Goal: Task Accomplishment & Management: Complete application form

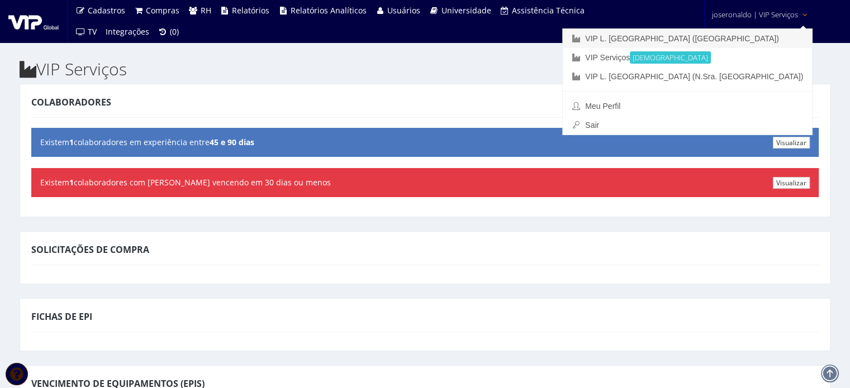
click at [751, 40] on link "VIP L. [GEOGRAPHIC_DATA] ([GEOGRAPHIC_DATA])" at bounding box center [687, 38] width 249 height 19
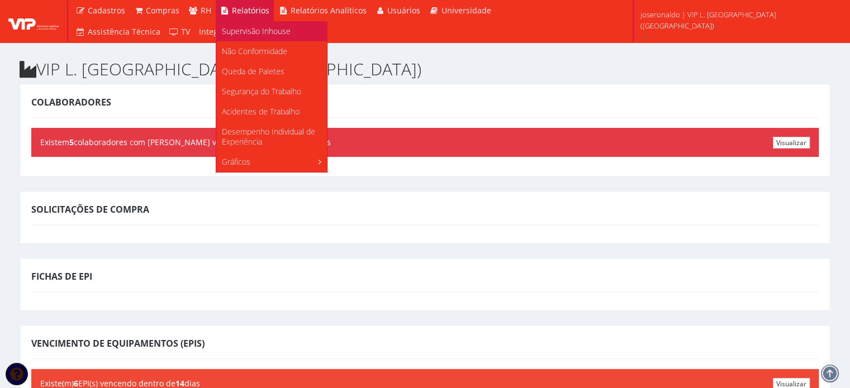
click at [263, 33] on span "Supervisão Inhouse" at bounding box center [256, 31] width 69 height 11
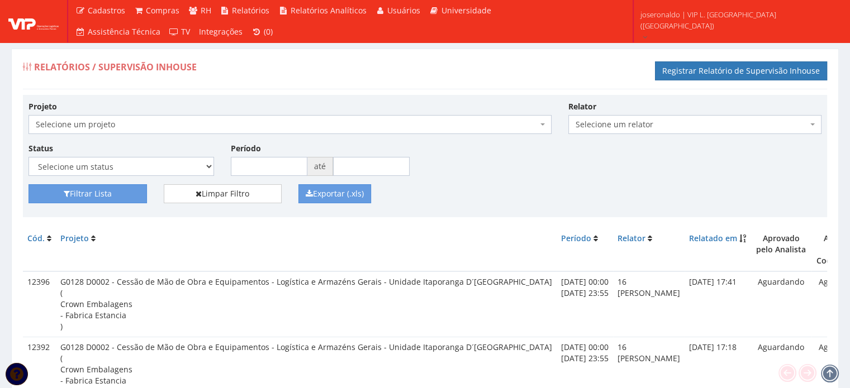
click at [108, 121] on span "Selecione um projeto" at bounding box center [287, 124] width 502 height 11
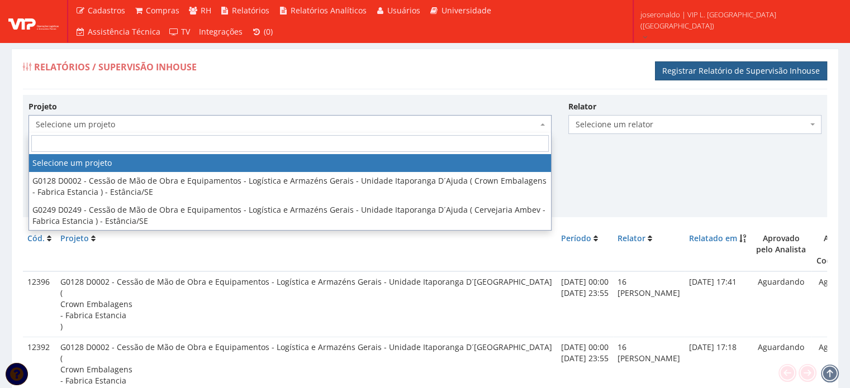
click at [718, 67] on link "Registrar Relatório de Supervisão Inhouse" at bounding box center [741, 70] width 172 height 19
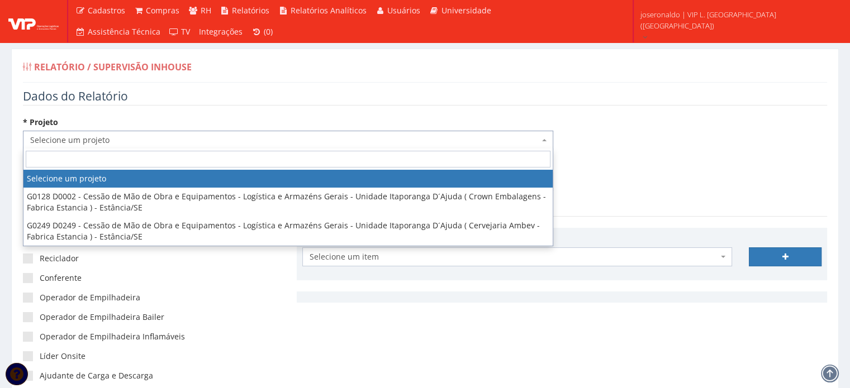
click at [67, 135] on span "Selecione um projeto" at bounding box center [284, 140] width 509 height 11
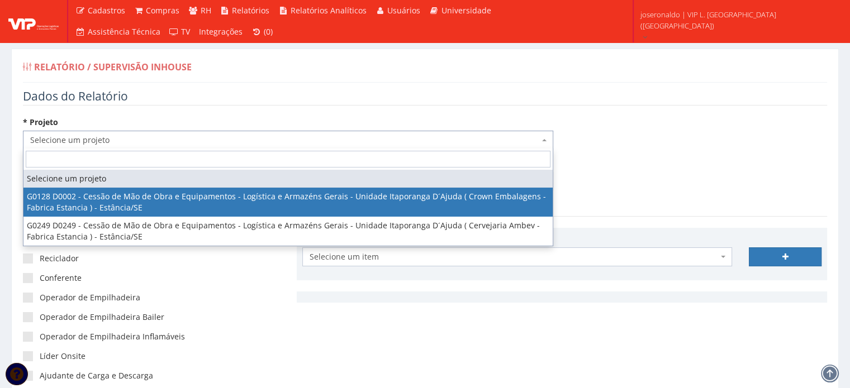
select select "128"
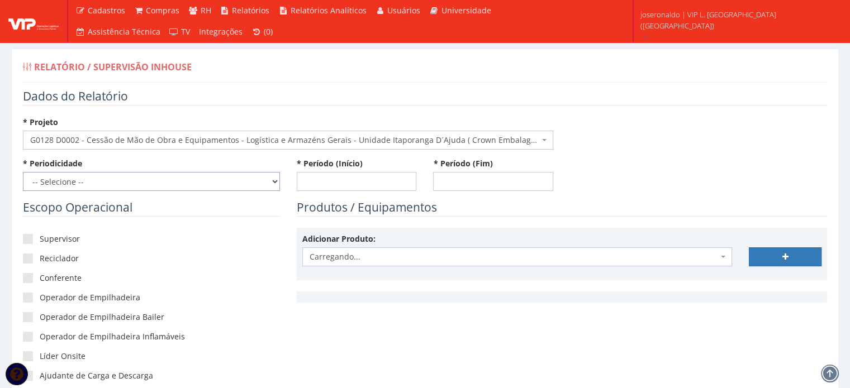
click at [121, 183] on select "-- Selecione -- Extraordinário Semanal" at bounding box center [151, 181] width 257 height 19
select select "1"
click at [23, 172] on select "-- Selecione -- Extraordinário Semanal" at bounding box center [151, 181] width 257 height 19
click at [316, 187] on input "* Período (Início)" at bounding box center [357, 181] width 120 height 19
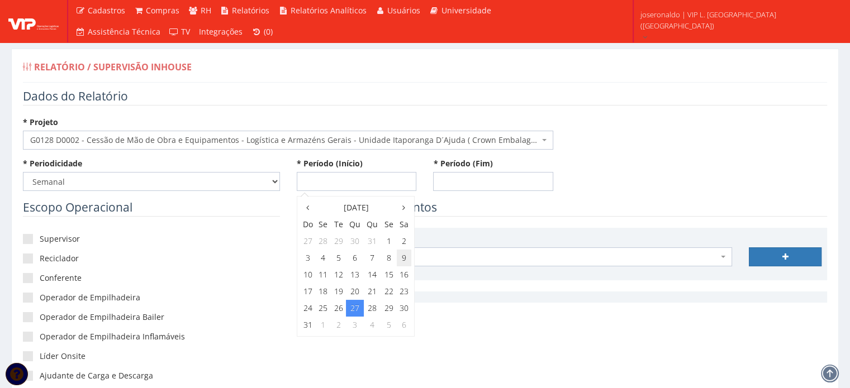
click at [405, 259] on td "9" at bounding box center [404, 258] width 15 height 17
click at [308, 230] on span "0:00" at bounding box center [314, 227] width 22 height 15
click at [312, 228] on span "0:00" at bounding box center [314, 227] width 22 height 15
type input "[DATE] 00:00"
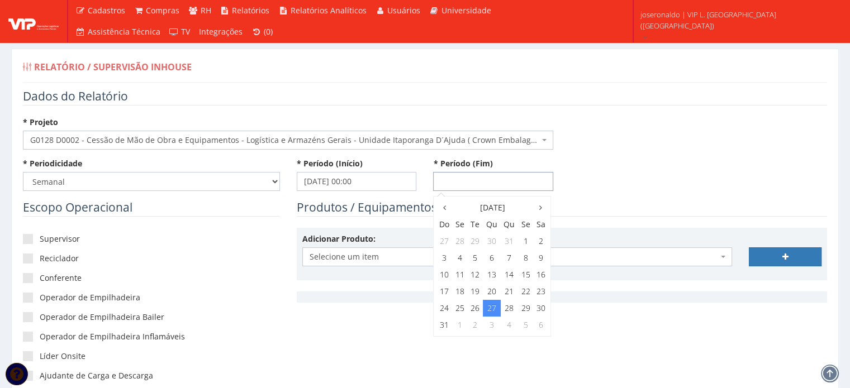
click at [479, 189] on input "* Período (Fim)" at bounding box center [493, 181] width 120 height 19
click at [525, 295] on td "22" at bounding box center [525, 291] width 15 height 17
click at [525, 309] on span "23:00" at bounding box center [524, 309] width 22 height 15
click at [531, 262] on span "23:55" at bounding box center [524, 260] width 22 height 15
type input "[DATE] 23:55"
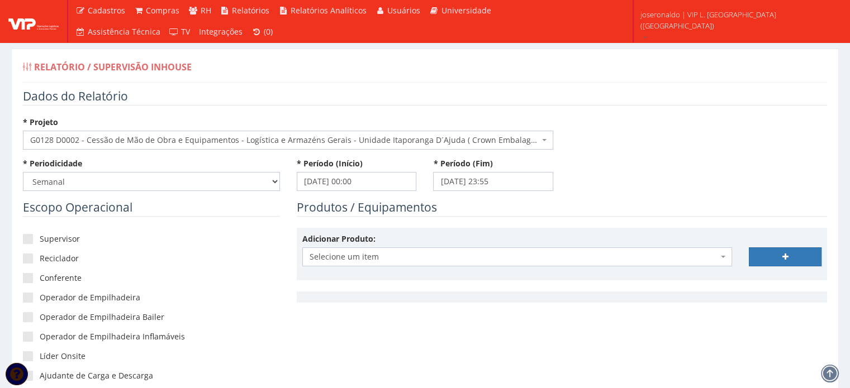
click at [601, 190] on div "* Periodicidade -- Selecione -- Extraordinário Semanal * Período (Início) [DATE…" at bounding box center [425, 178] width 821 height 41
click at [46, 237] on label "Supervisor" at bounding box center [151, 239] width 257 height 11
click at [46, 237] on input"] "Supervisor" at bounding box center [43, 239] width 7 height 7
checkbox input"] "true"
click at [35, 299] on label "Operador de Empilhadeira" at bounding box center [151, 297] width 257 height 11
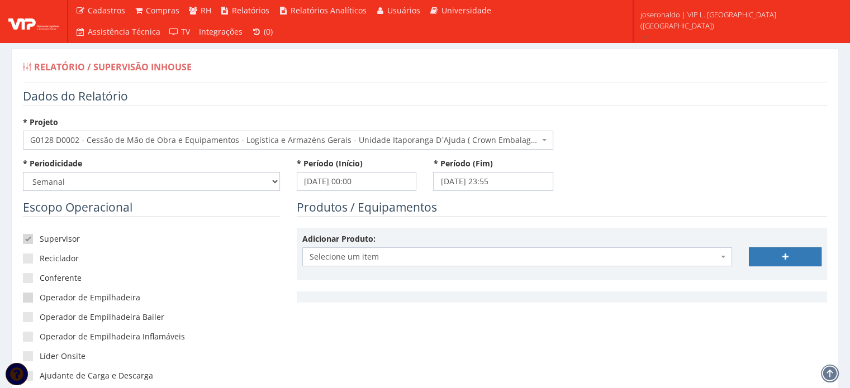
click at [40, 299] on input"] "Operador de Empilhadeira" at bounding box center [43, 297] width 7 height 7
checkbox input"] "true"
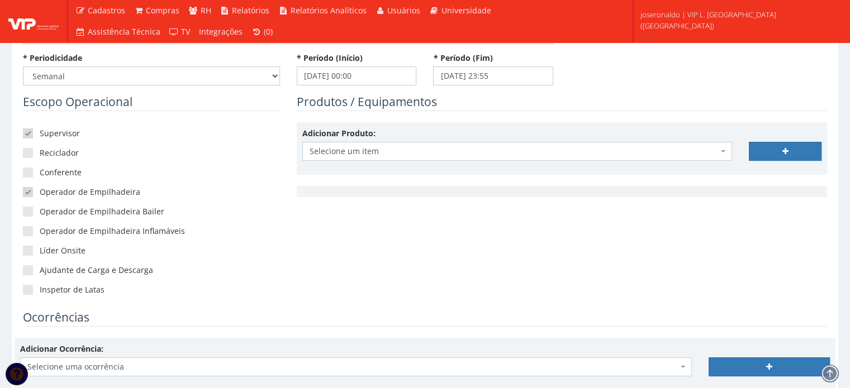
scroll to position [112, 0]
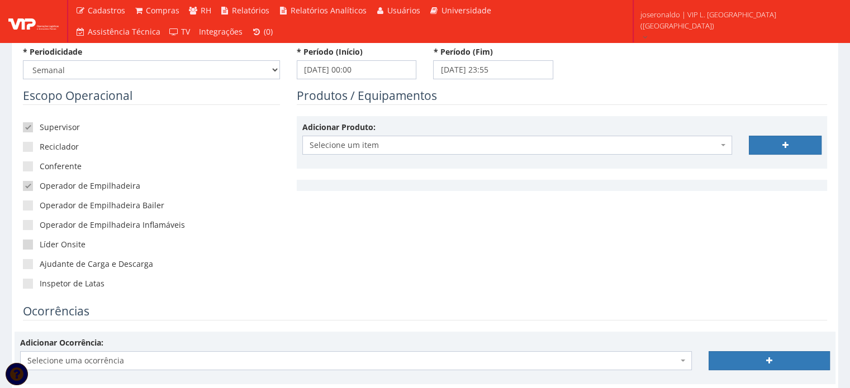
click at [38, 244] on label "Líder Onsite" at bounding box center [151, 244] width 257 height 11
click at [40, 244] on input"] "Líder Onsite" at bounding box center [43, 244] width 7 height 7
click at [30, 242] on span at bounding box center [28, 245] width 10 height 10
click at [40, 242] on input"] "Líder Onsite" at bounding box center [43, 244] width 7 height 7
checkbox input"] "false"
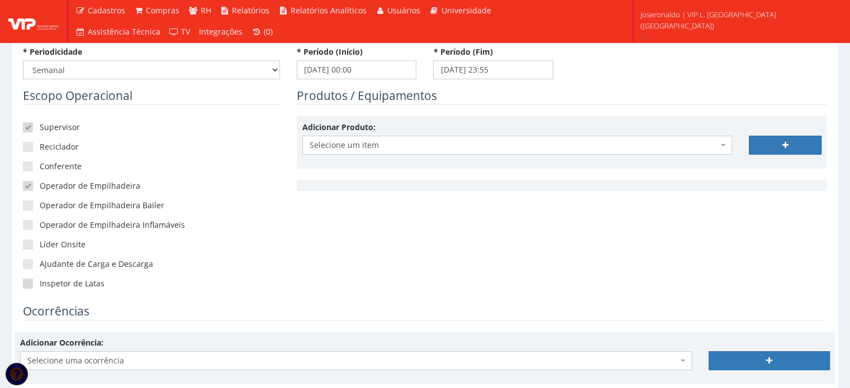
click at [27, 283] on span at bounding box center [28, 284] width 10 height 10
click at [40, 283] on input"] "Inspetor de Latas" at bounding box center [43, 283] width 7 height 7
checkbox input"] "true"
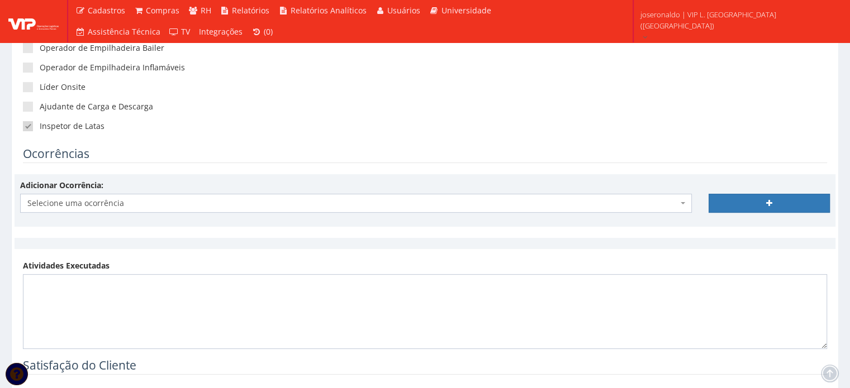
scroll to position [279, 0]
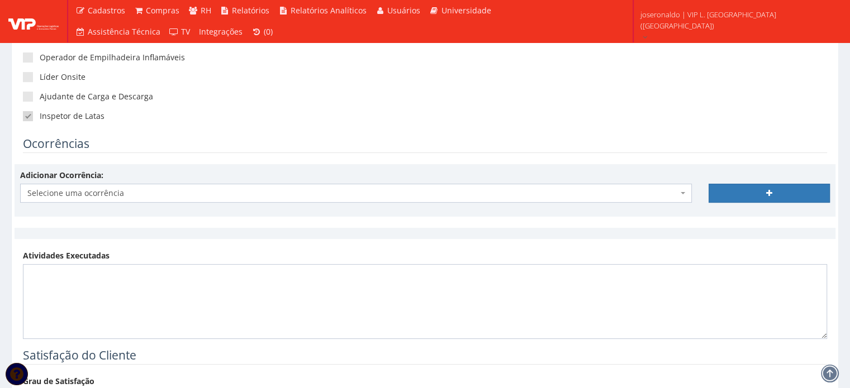
click at [89, 195] on span "Selecione uma ocorrência" at bounding box center [352, 193] width 650 height 11
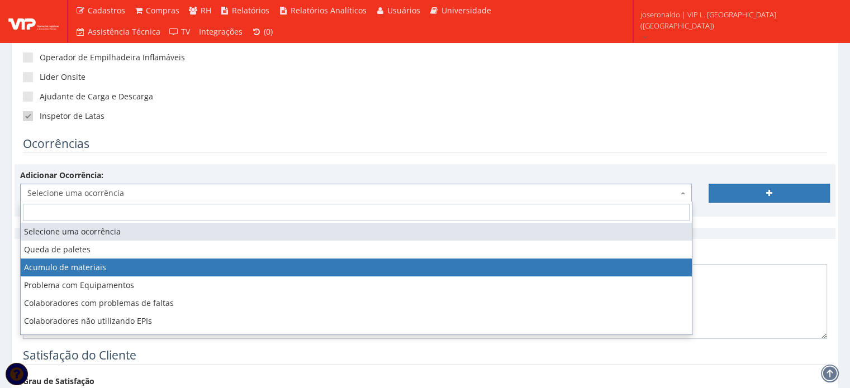
select select "acumulo_de_materiais"
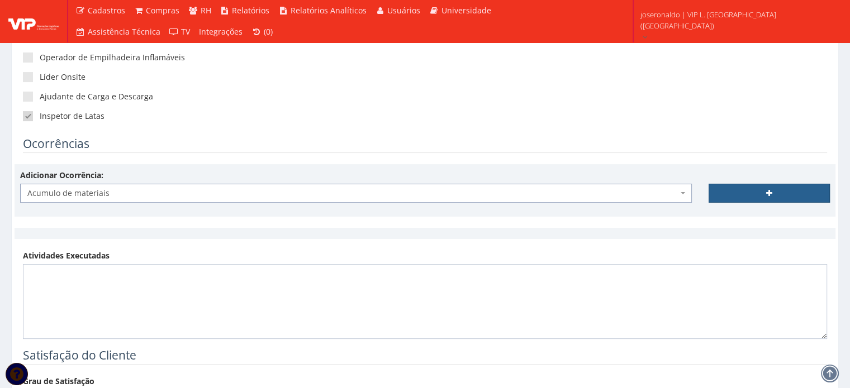
click at [770, 189] on icon at bounding box center [769, 193] width 6 height 8
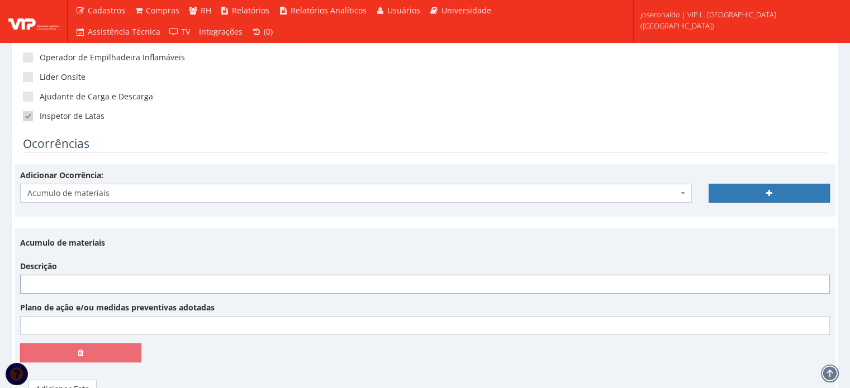
click at [90, 284] on input "Descrição" at bounding box center [424, 284] width 809 height 19
click at [174, 286] on input "Fechamos o período com 76" at bounding box center [424, 284] width 809 height 19
type input "Fechamos o período com 7674 paletes, equivalente a 75,78% de nossa capacidade t…"
click at [280, 334] on input "Plano de ação e/ou medidas preventivas adotadas" at bounding box center [424, 325] width 809 height 19
type input "Não se aplica"
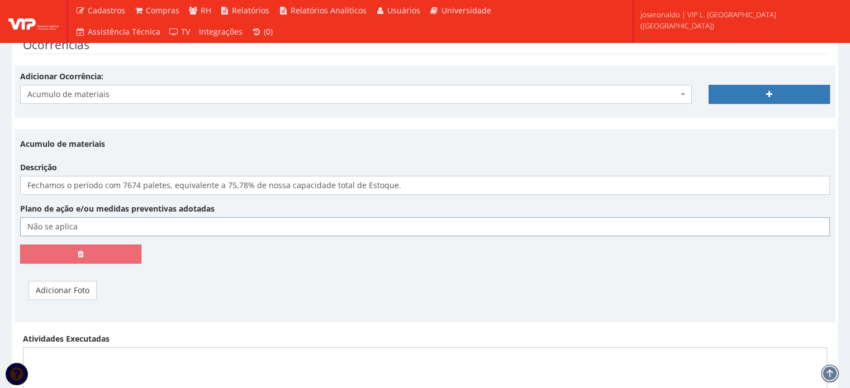
scroll to position [391, 0]
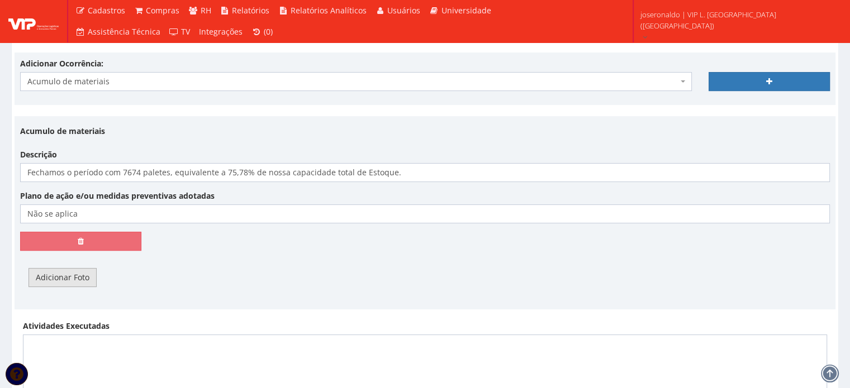
click at [60, 279] on link "Adicionar Foto" at bounding box center [62, 277] width 68 height 19
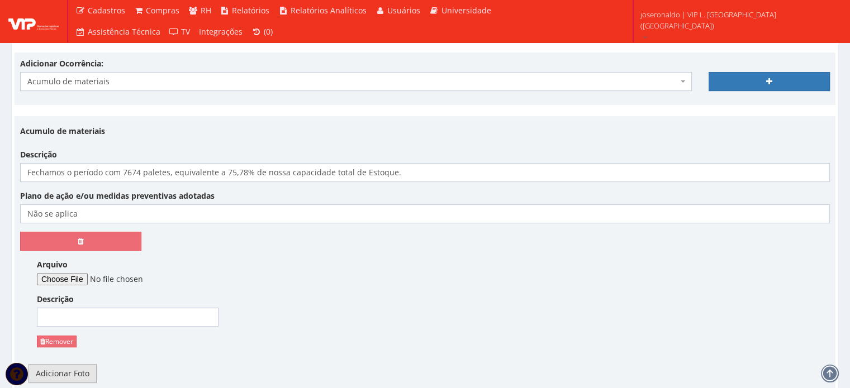
click at [50, 377] on link "Adicionar Foto" at bounding box center [62, 373] width 68 height 19
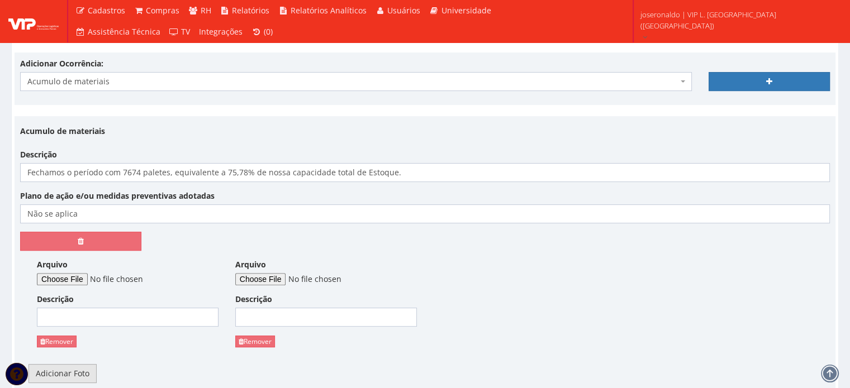
click at [60, 374] on link "Adicionar Foto" at bounding box center [62, 373] width 68 height 19
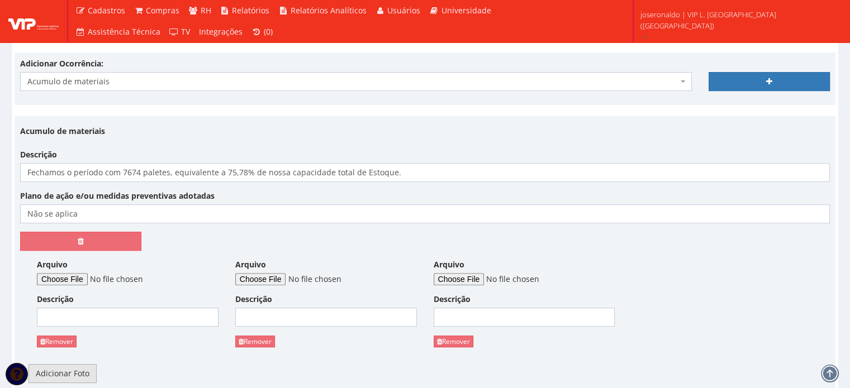
click at [60, 374] on link "Adicionar Foto" at bounding box center [62, 373] width 68 height 19
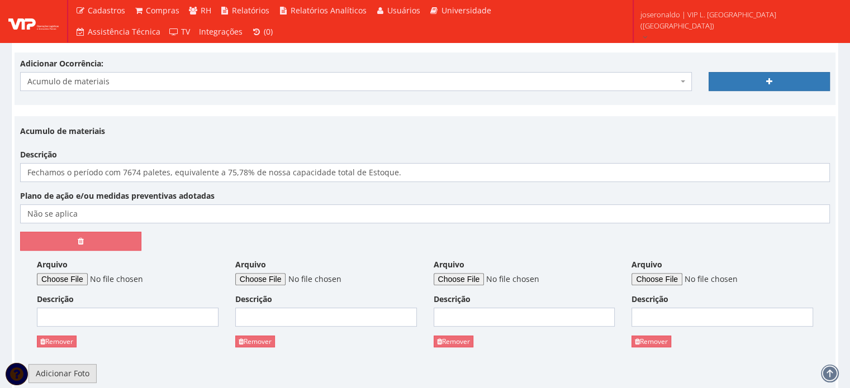
scroll to position [503, 0]
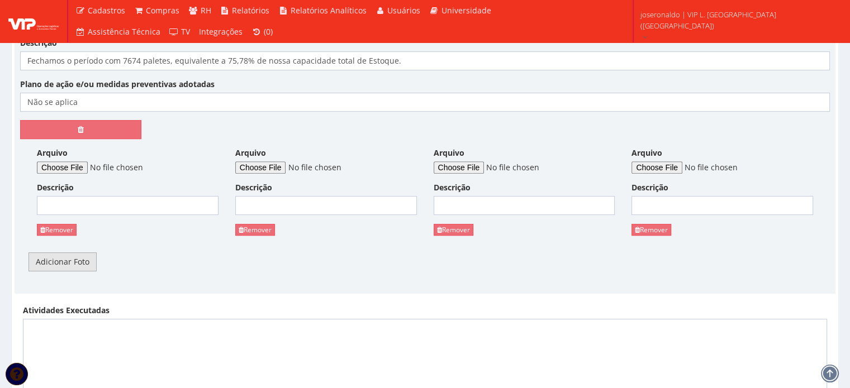
click at [65, 253] on link "Adicionar Foto" at bounding box center [62, 262] width 68 height 19
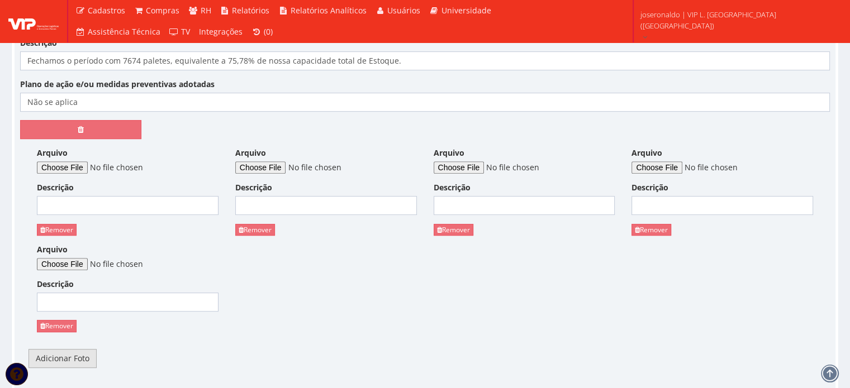
click at [80, 356] on link "Adicionar Foto" at bounding box center [62, 358] width 68 height 19
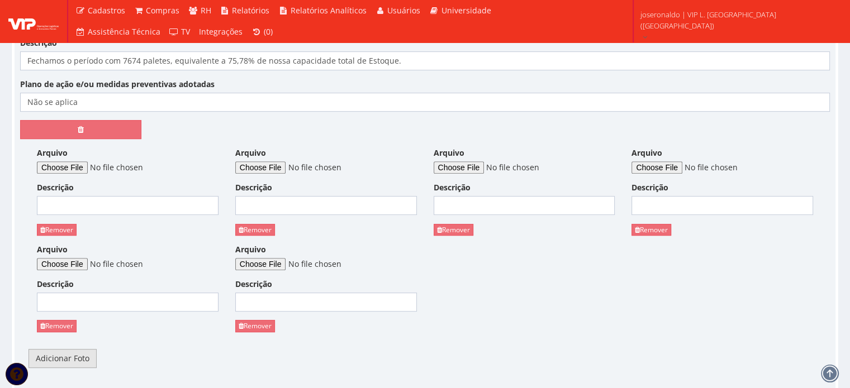
click at [80, 355] on link "Adicionar Foto" at bounding box center [62, 358] width 68 height 19
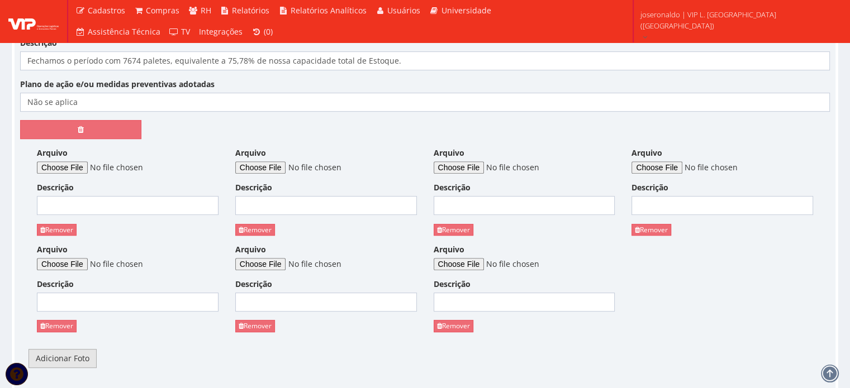
click at [80, 355] on link "Adicionar Foto" at bounding box center [62, 358] width 68 height 19
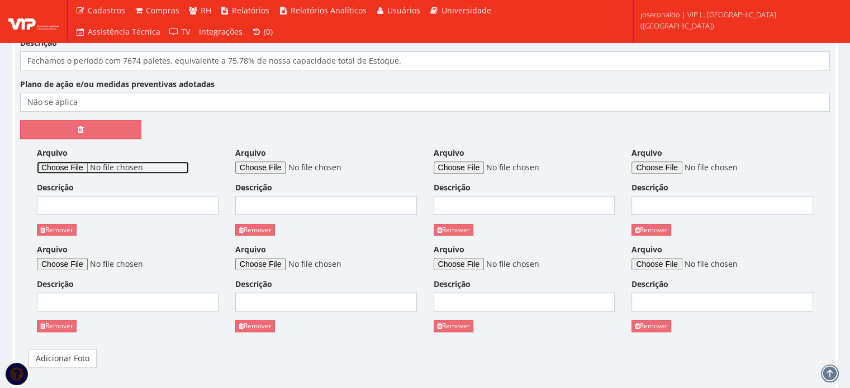
click at [73, 171] on input "Arquivo" at bounding box center [113, 167] width 152 height 12
type input "C:\fakepath\Resumo de Estoque no período.png"
click at [163, 196] on input "Descrição" at bounding box center [128, 205] width 182 height 19
type input "Resumo de Estoque no período"
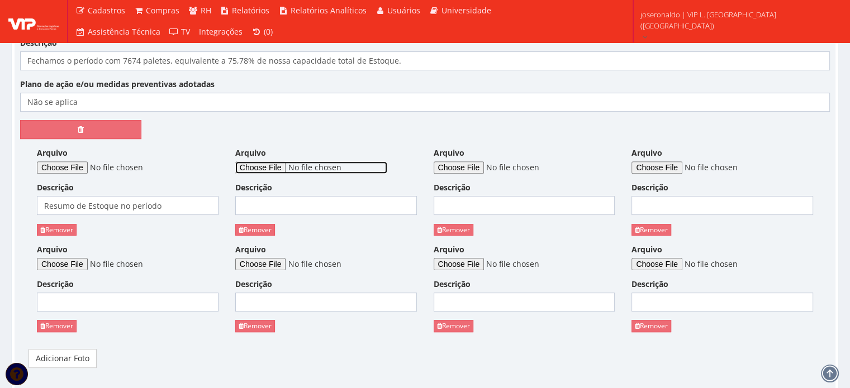
click at [288, 165] on input "Arquivo" at bounding box center [311, 167] width 152 height 12
type input "C:\fakepath\Análise de Produtividade por [PERSON_NAME].png"
click at [315, 199] on input "Descrição" at bounding box center [326, 205] width 182 height 19
type input "Análise de Produtividade por [PERSON_NAME]"
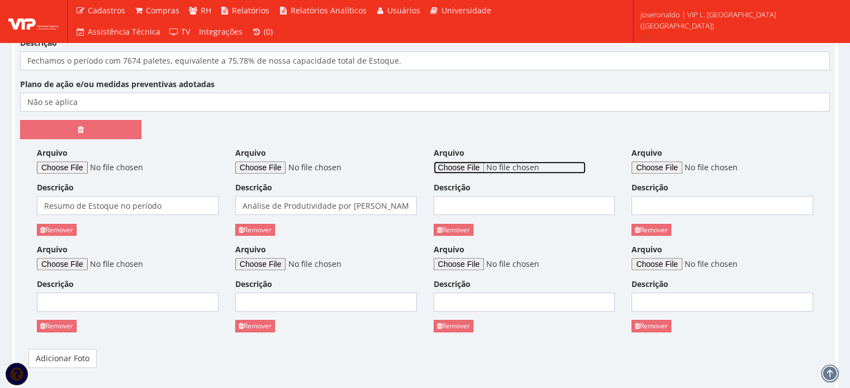
click at [465, 161] on input "Arquivo" at bounding box center [510, 167] width 152 height 12
type input "C:\fakepath\Tempos e Movimentos Internos.png"
click at [487, 208] on input "Descrição" at bounding box center [525, 205] width 182 height 19
click at [543, 205] on input "Descrição" at bounding box center [525, 205] width 182 height 19
type input "Tempos e Movimentos Internos"
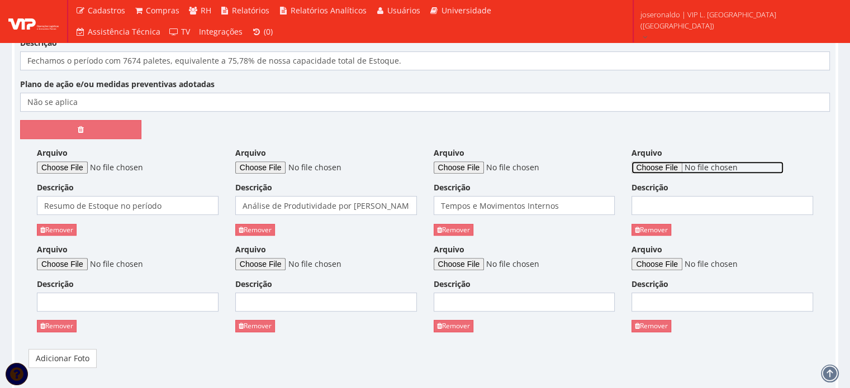
click at [661, 167] on input "Arquivo" at bounding box center [707, 167] width 152 height 12
type input "C:\fakepath\Volume de Baús Faturados por Grupo de Clientes.png"
click at [659, 202] on input "Descrição" at bounding box center [722, 205] width 182 height 19
type input "Volumes de Baús faturados por grupo de clientes"
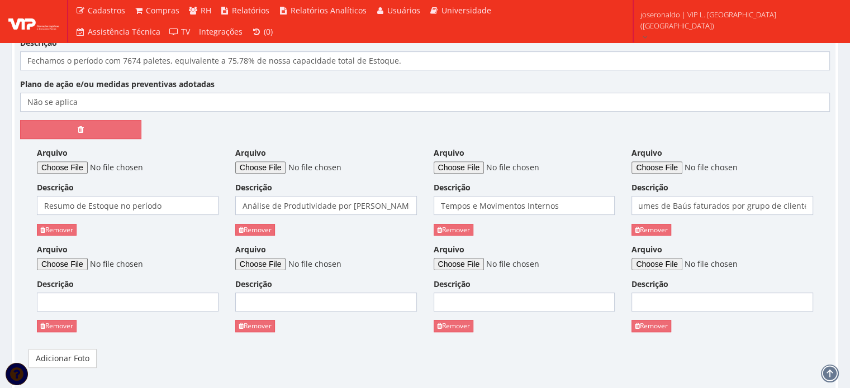
scroll to position [0, 0]
click at [63, 258] on input "Arquivo" at bounding box center [113, 264] width 152 height 12
type input "C:\fakepath\Volume de Paletes Carregados por SKU.png"
click at [93, 299] on input "Descrição" at bounding box center [128, 302] width 182 height 19
type input "Volume de Paletes por SKU"
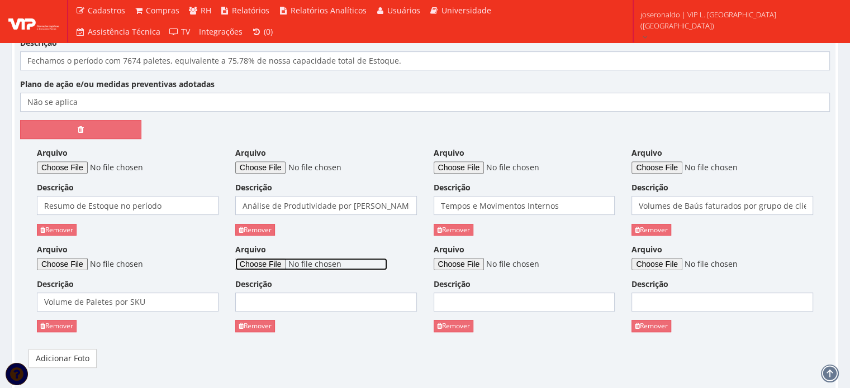
click at [285, 263] on input "Arquivo" at bounding box center [311, 264] width 152 height 12
type input "C:\fakepath\Volume de Paletes Embarcados por Rota.png"
click at [318, 299] on input "Descrição" at bounding box center [326, 302] width 182 height 19
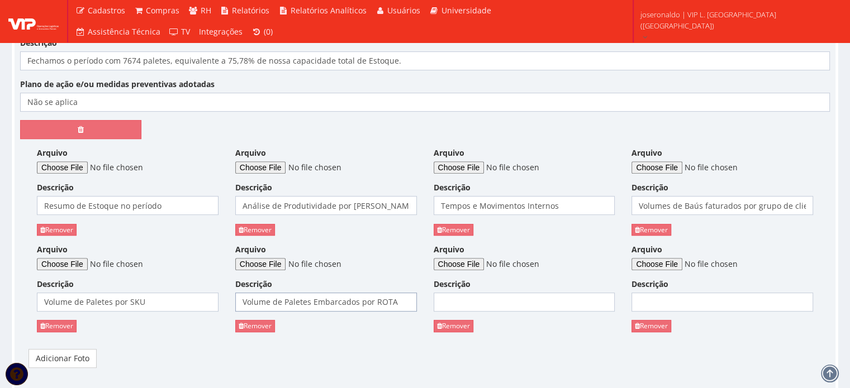
type input "Volume de Paletes Embarcados por ROTA"
click at [481, 255] on div "Arquivo" at bounding box center [525, 257] width 182 height 26
click at [484, 261] on input "Arquivo" at bounding box center [510, 264] width 152 height 12
type input "C:\fakepath\Volume de paletes por Operador de Empilhadeira.png"
click at [526, 297] on input "Descrição" at bounding box center [525, 302] width 182 height 19
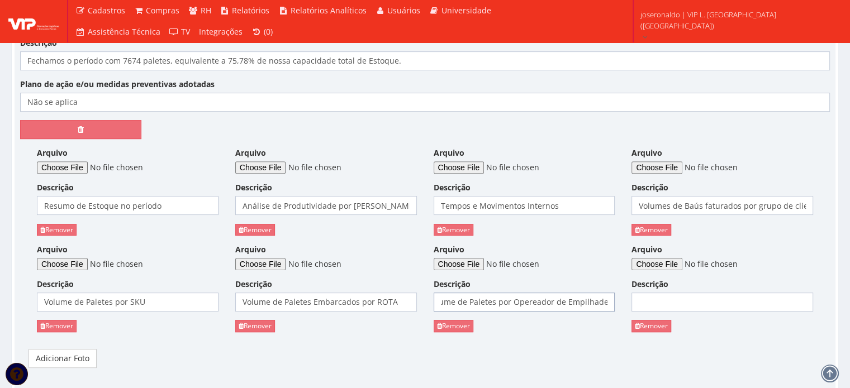
scroll to position [0, 18]
type input "Volume de Paletes por Opereador de Empilhadeira"
drag, startPoint x: 654, startPoint y: 328, endPoint x: 465, endPoint y: 43, distance: 341.5
click at [654, 328] on link "Remover" at bounding box center [651, 326] width 40 height 12
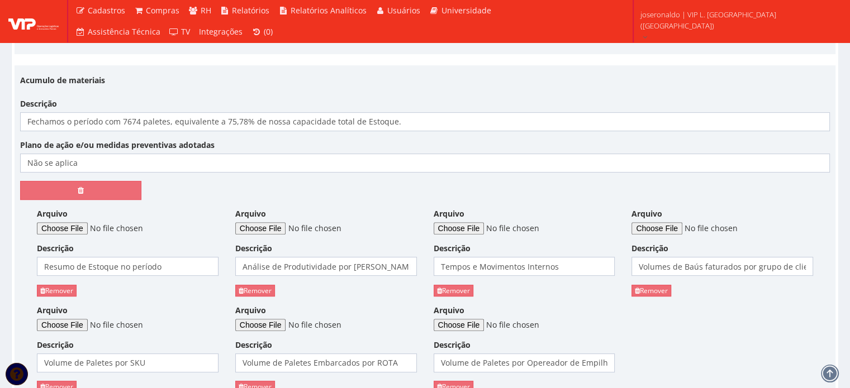
scroll to position [335, 0]
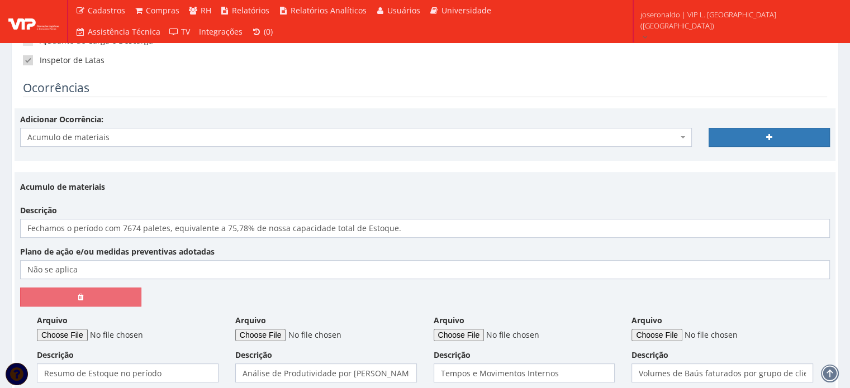
click at [156, 134] on span "Acumulo de materiais" at bounding box center [352, 137] width 650 height 11
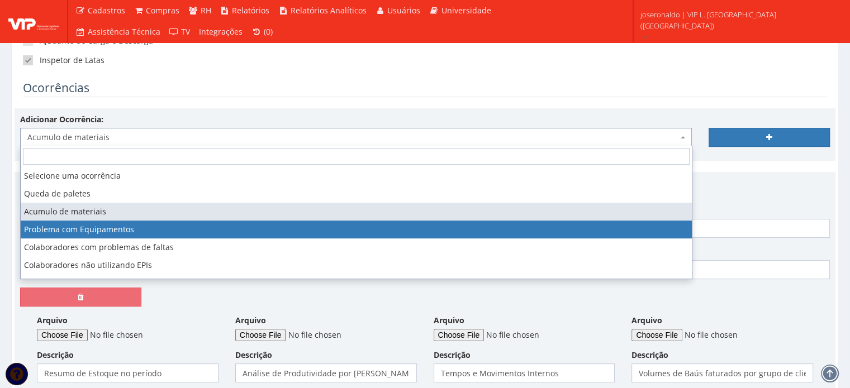
select select "problema_equipamentos"
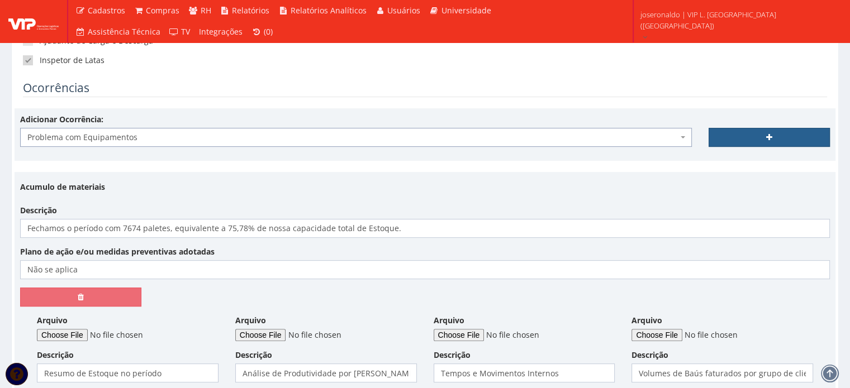
click at [744, 140] on link at bounding box center [768, 137] width 121 height 19
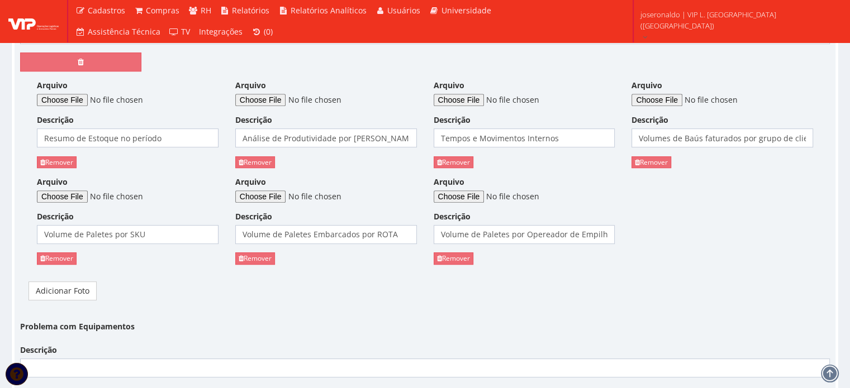
scroll to position [670, 0]
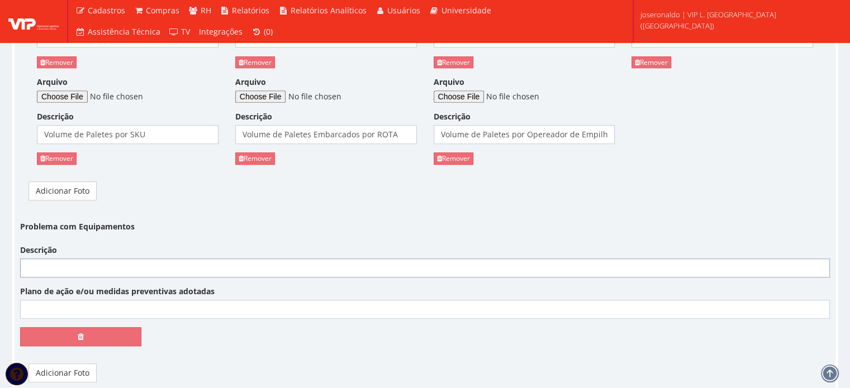
click at [68, 262] on input "Descrição" at bounding box center [424, 268] width 809 height 19
click at [68, 262] on input "Ar condicionado da Guarita (Portaria)" at bounding box center [424, 268] width 809 height 19
type input "Ar condicionado da Guarita (Portaria) apresenta problemas de funcionamento"
click at [77, 306] on input "Plano de ação e/ou medidas preventivas adotadas" at bounding box center [424, 309] width 809 height 19
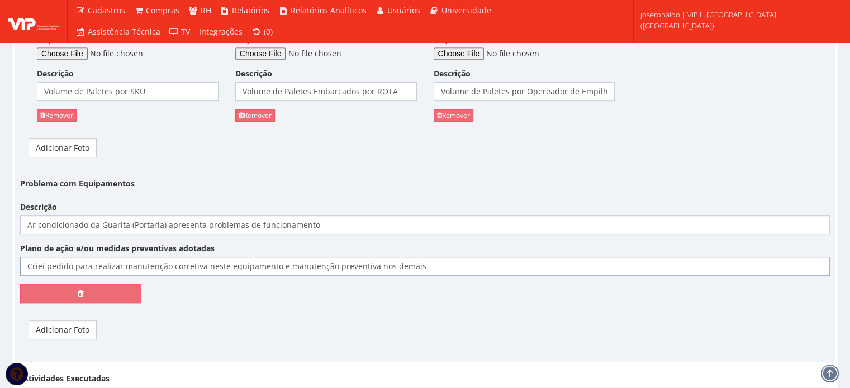
scroll to position [782, 0]
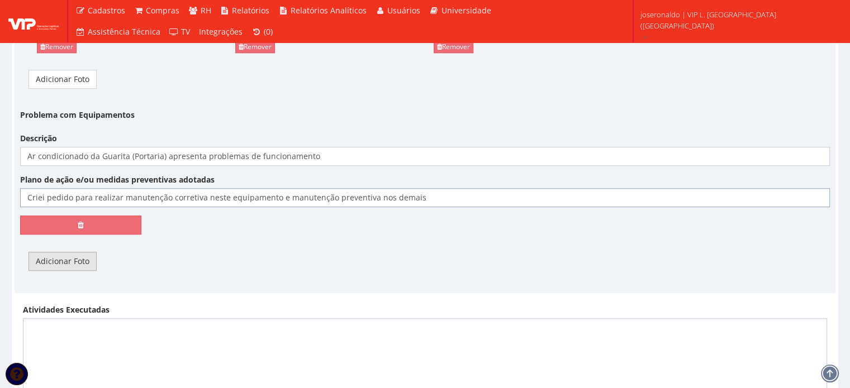
type input "Criei pedido para realizar manutenção corretiva neste equipamento e manutenção …"
click at [58, 262] on link "Adicionar Foto" at bounding box center [62, 261] width 68 height 19
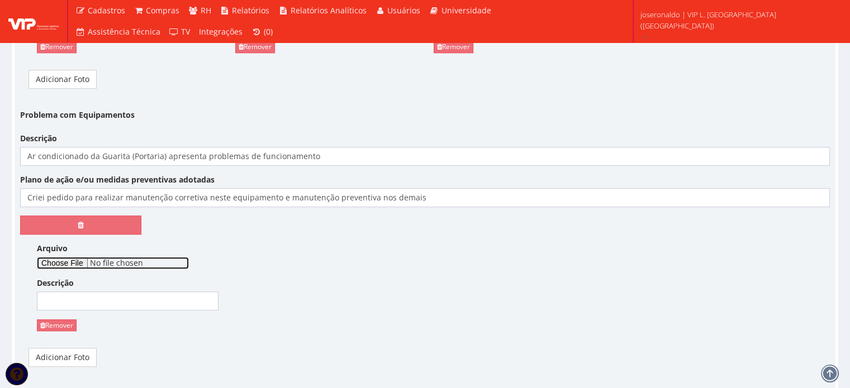
click at [79, 260] on input "Arquivo" at bounding box center [113, 263] width 152 height 12
click at [61, 258] on input "Arquivo" at bounding box center [113, 263] width 152 height 12
type input "C:\fakepath\Ar Condicionado.mp4"
click at [159, 306] on input "Descrição" at bounding box center [128, 301] width 182 height 19
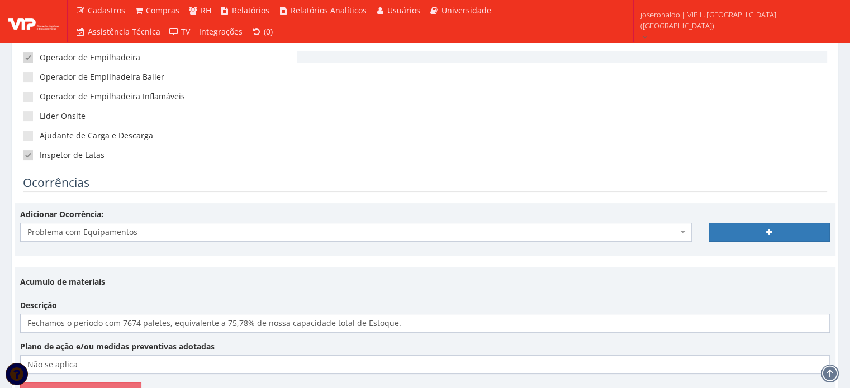
scroll to position [223, 0]
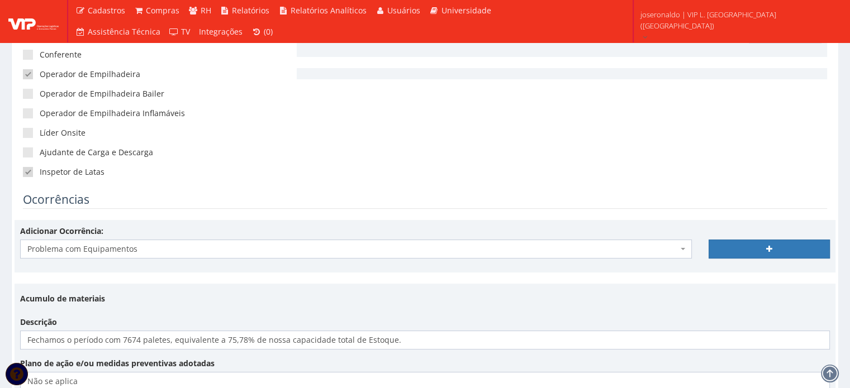
type input "Vídeo apresentado má funcionamento no Ar condicionado"
click at [167, 254] on span "Problema com Equipamentos" at bounding box center [352, 249] width 650 height 11
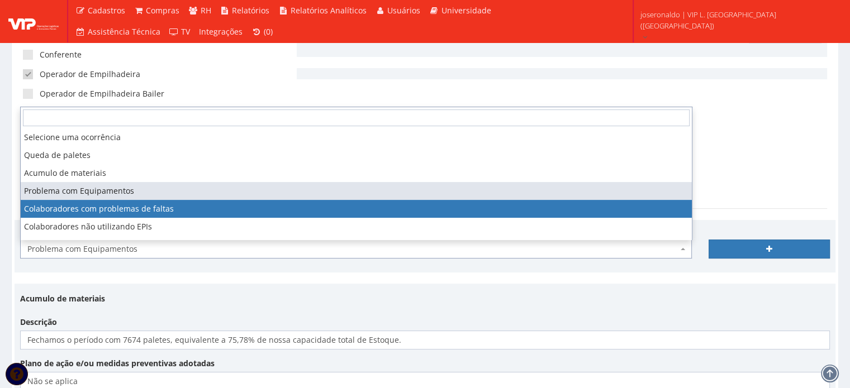
scroll to position [56, 0]
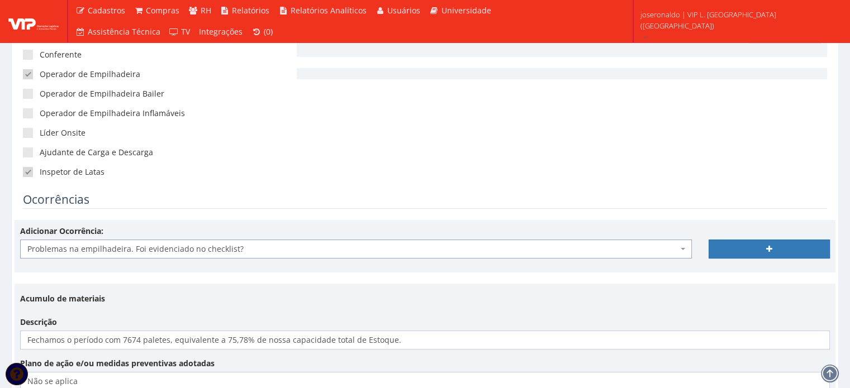
select select "problema_empilhadeira"
click at [725, 251] on link at bounding box center [768, 249] width 121 height 19
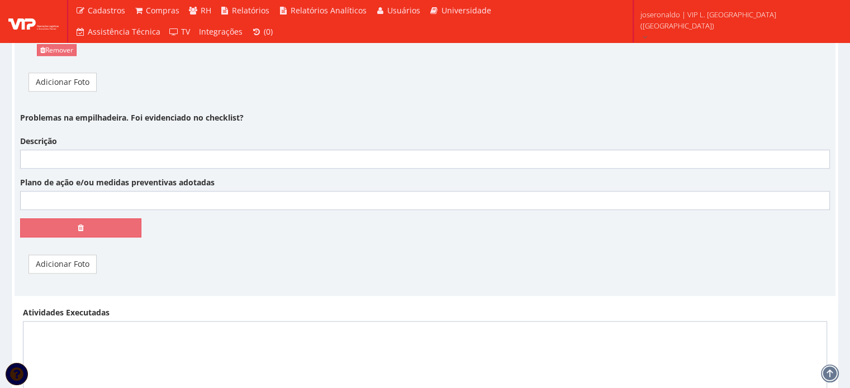
scroll to position [1117, 0]
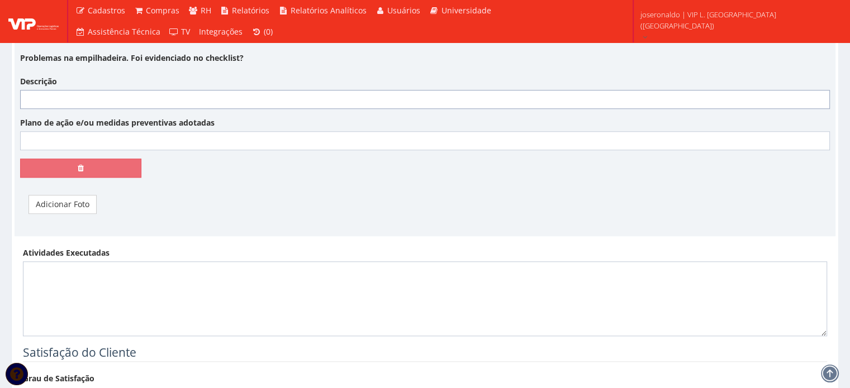
click at [92, 106] on input "Descrição" at bounding box center [424, 99] width 809 height 19
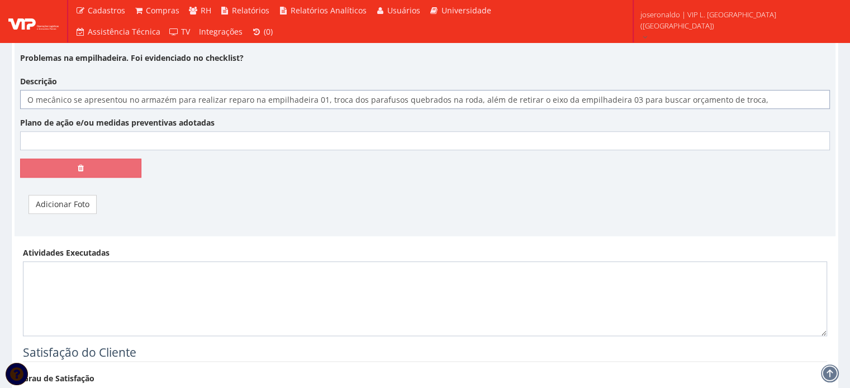
type input "O mecânico se apresentou no armazém para realizar reparo na empilhadeira 01, tr…"
click at [73, 137] on input "Plano de ação e/ou medidas preventivas adotadas" at bounding box center [424, 140] width 809 height 19
type input "Não se Aplica"
click at [74, 199] on link "Adicionar Foto" at bounding box center [62, 204] width 68 height 19
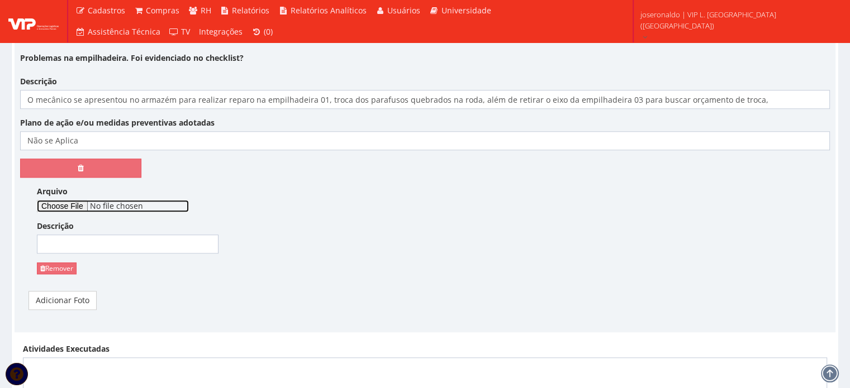
click at [75, 205] on input "Arquivo" at bounding box center [113, 206] width 152 height 12
type input "C:\fakepath\OS - Empilhadeira 01.pdf"
click at [116, 236] on input "Descrição" at bounding box center [128, 244] width 182 height 19
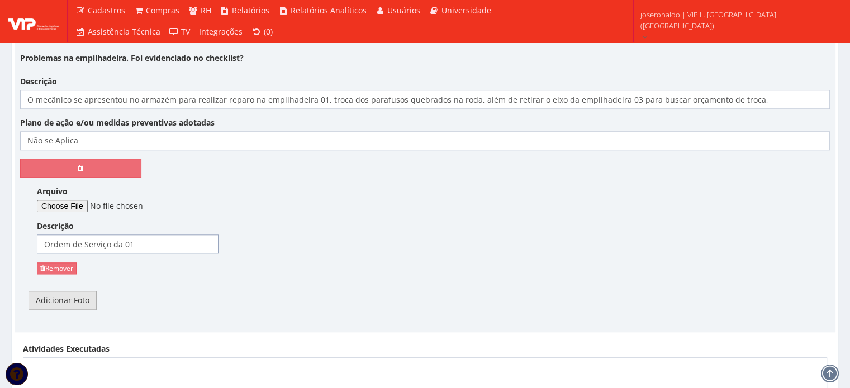
type input "Ordem de Serviço da 01"
click at [76, 297] on link "Adicionar Foto" at bounding box center [62, 300] width 68 height 19
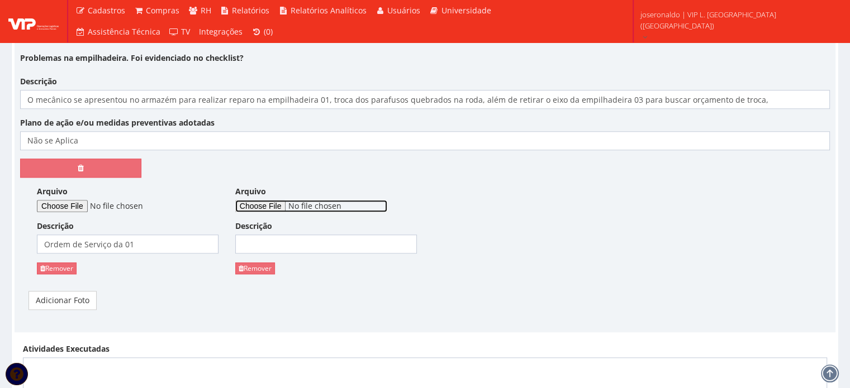
click at [275, 207] on input "Arquivo" at bounding box center [311, 206] width 152 height 12
type input "C:\fakepath\Empilhaderia 03 parada.jpeg"
click at [338, 241] on input "Descrição" at bounding box center [326, 244] width 182 height 19
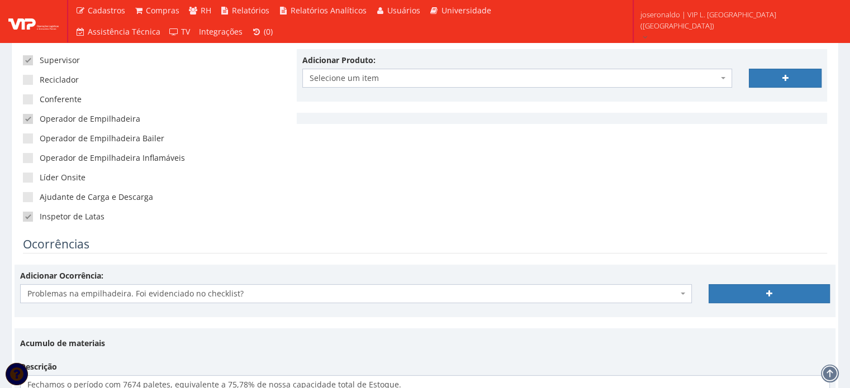
scroll to position [168, 0]
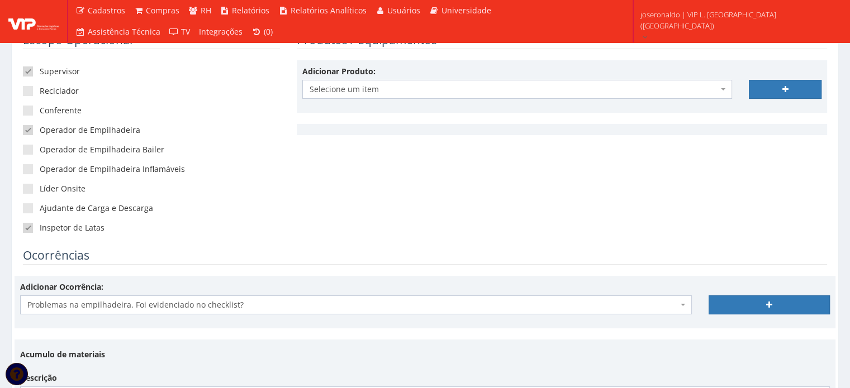
type input "Empilhadeira 03 parada"
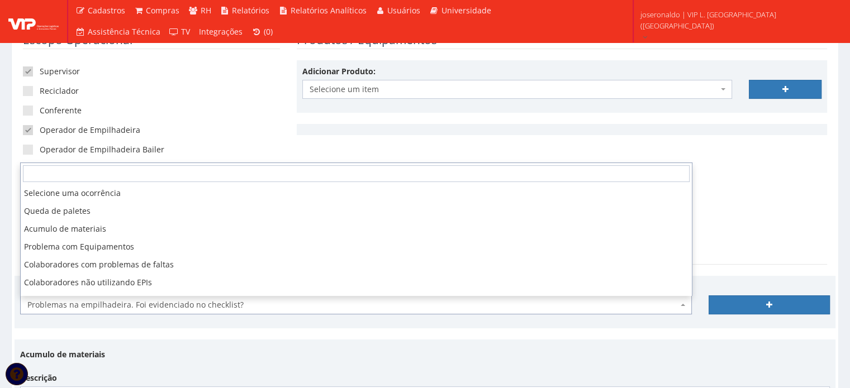
click at [368, 301] on span "Problemas na empilhadeira. Foi evidenciado no checklist?" at bounding box center [352, 304] width 650 height 11
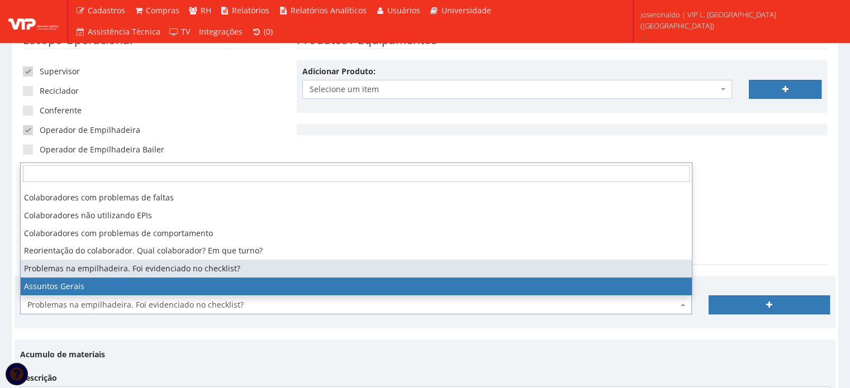
select select "assuntos_gerais"
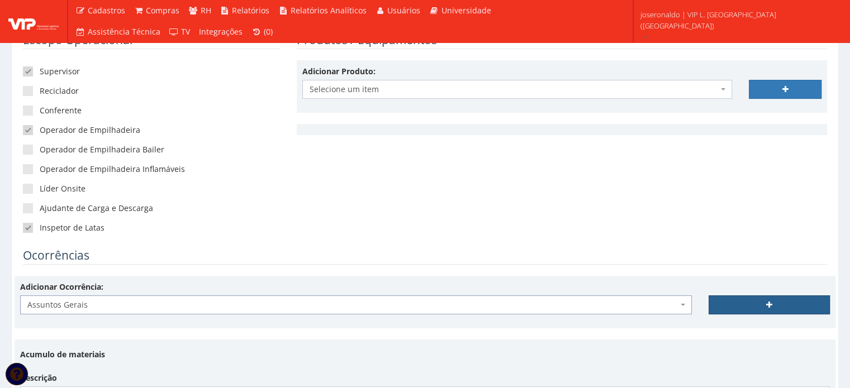
click at [733, 298] on link at bounding box center [768, 305] width 121 height 19
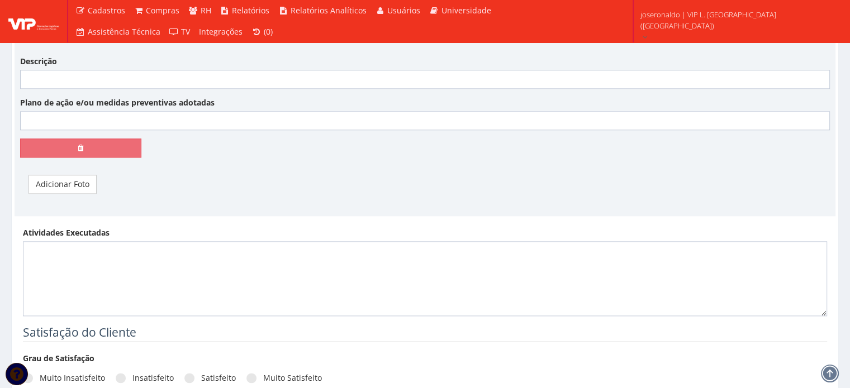
scroll to position [1397, 0]
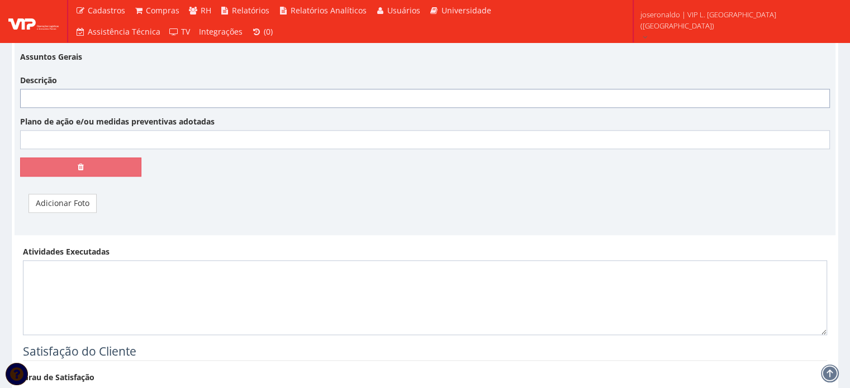
click at [51, 100] on input "Descrição" at bounding box center [424, 98] width 809 height 19
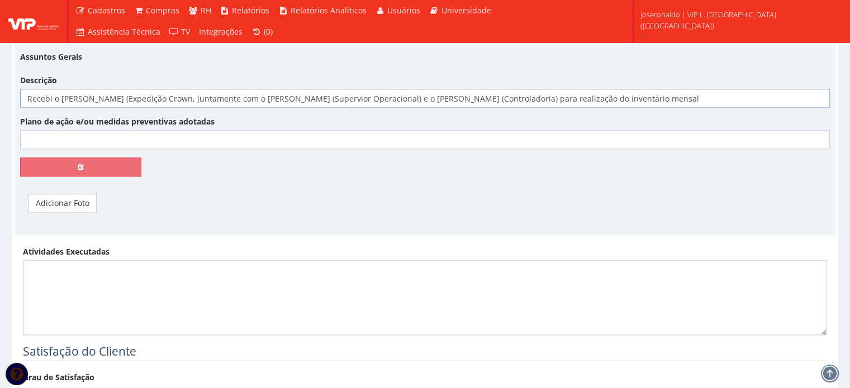
type input "Recebi o [PERSON_NAME] (Expedição Crown, juntamente com o [PERSON_NAME] (Superv…"
click at [67, 142] on input "Plano de ação e/ou medidas preventivas adotadas" at bounding box center [424, 139] width 809 height 19
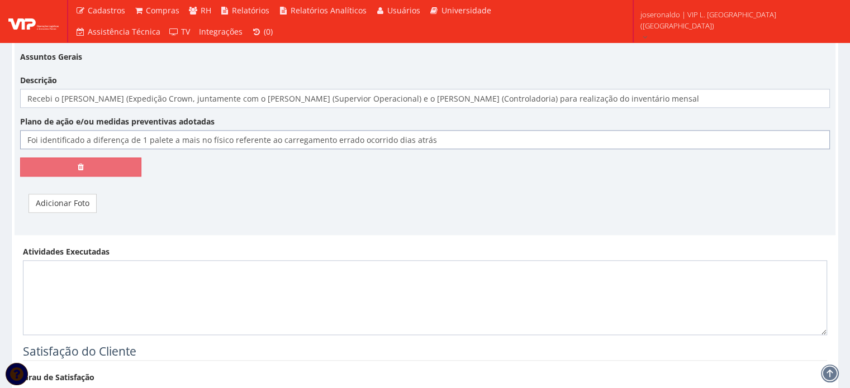
type input "Foi identificado a diferença de 1 palete a mais no físico referente ao carregam…"
click at [80, 202] on link "Adicionar Foto" at bounding box center [62, 203] width 68 height 19
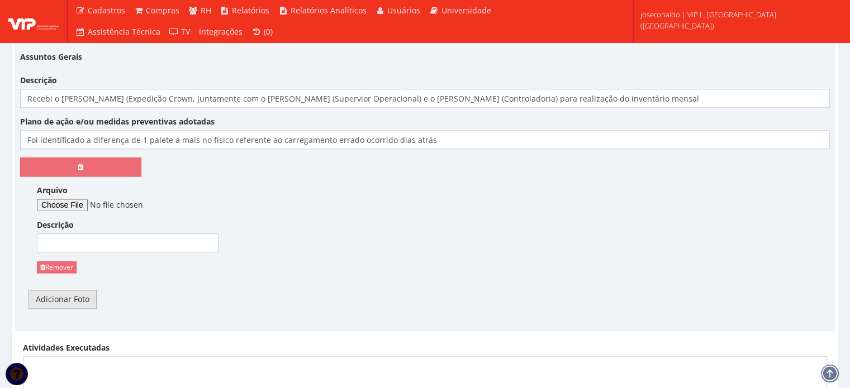
click at [68, 298] on link "Adicionar Foto" at bounding box center [62, 299] width 68 height 19
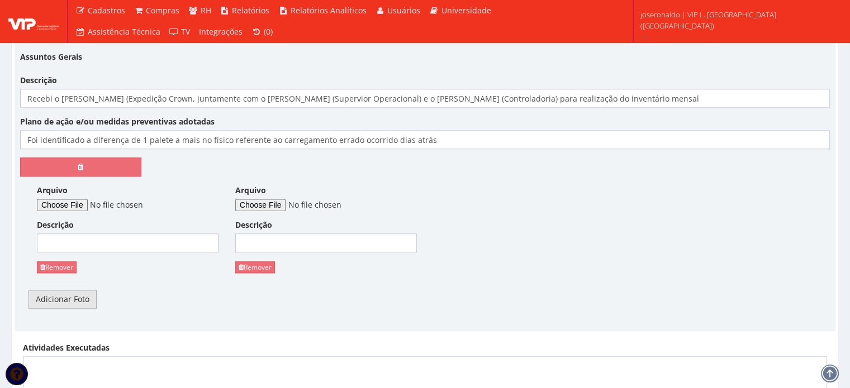
click at [68, 298] on link "Adicionar Foto" at bounding box center [62, 299] width 68 height 19
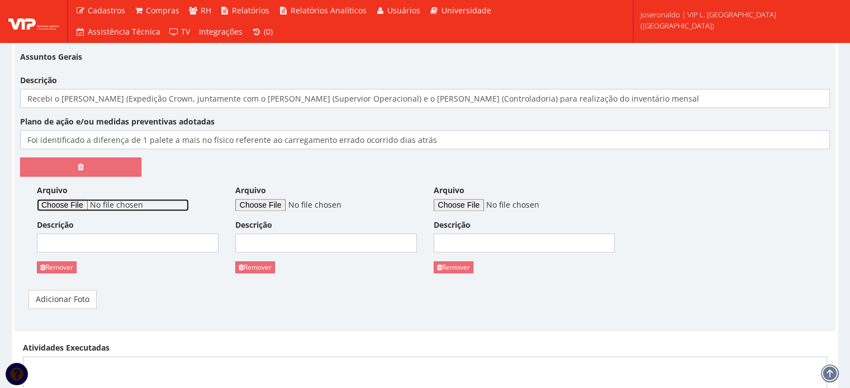
click at [96, 202] on input "Arquivo" at bounding box center [113, 205] width 152 height 12
type input "C:\fakepath\inventário (1).jpeg"
click at [121, 243] on input "Descrição" at bounding box center [128, 243] width 182 height 19
type input "Eu, [PERSON_NAME], [PERSON_NAME] e [PERSON_NAME]"
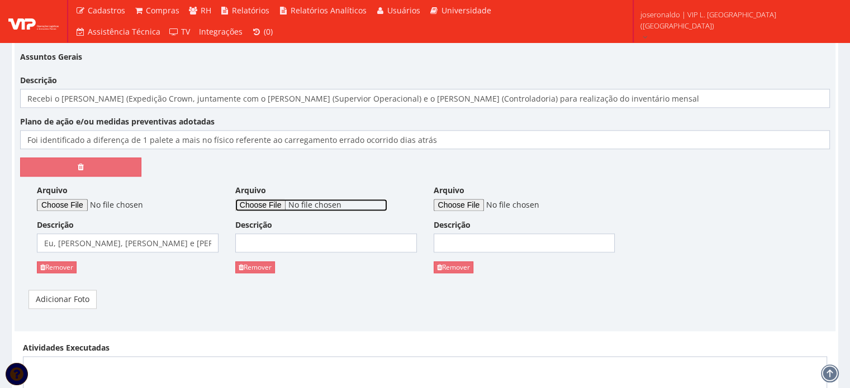
click at [260, 204] on input "Arquivo" at bounding box center [311, 205] width 152 height 12
type input "C:\fakepath\Inventário.png"
click at [371, 249] on input "Descrição" at bounding box center [326, 243] width 182 height 19
type input "Resultado do Inventário"
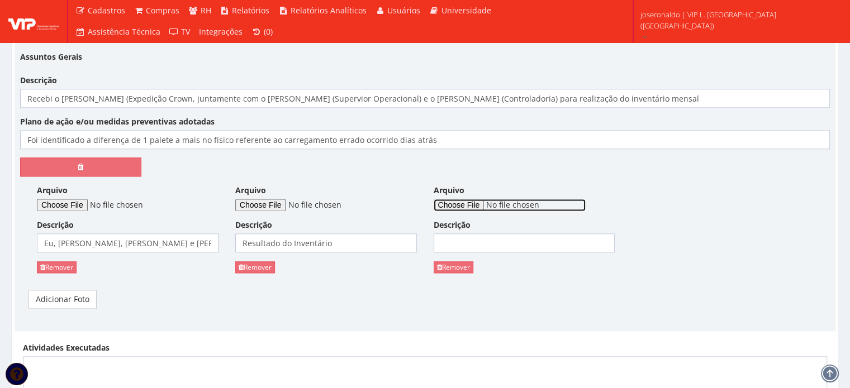
click at [494, 204] on input "Arquivo" at bounding box center [510, 205] width 152 height 12
type input "C:\fakepath\Resultado do Inventário.png"
click at [494, 237] on input "Descrição" at bounding box center [525, 243] width 182 height 19
type input "Feed Back"
click at [72, 302] on link "Adicionar Foto" at bounding box center [62, 299] width 68 height 19
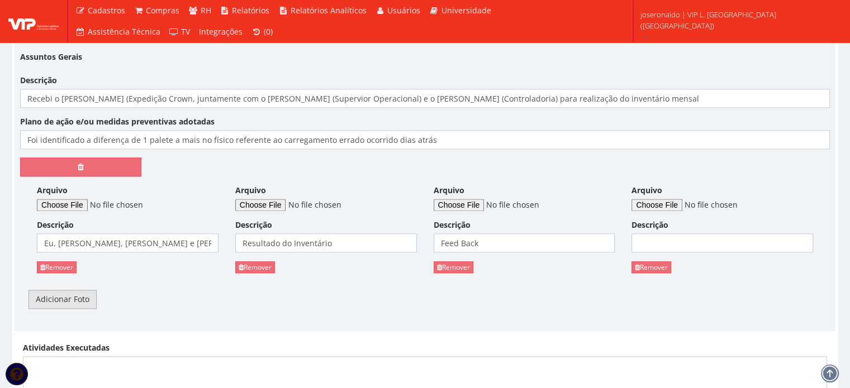
click at [72, 302] on link "Adicionar Foto" at bounding box center [62, 299] width 68 height 19
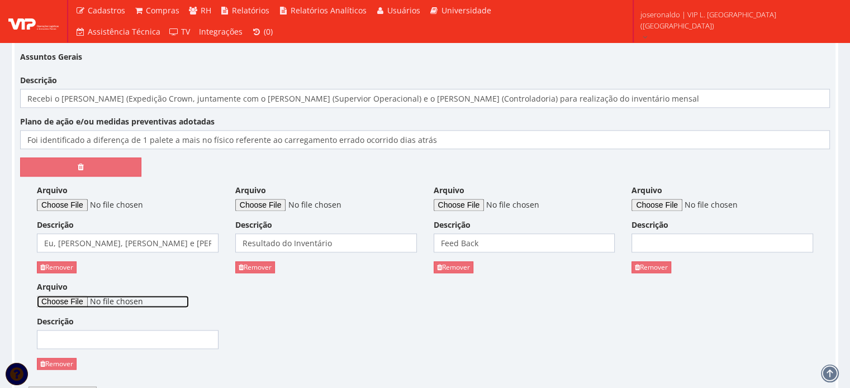
click at [72, 302] on input "Arquivo" at bounding box center [113, 302] width 152 height 12
type input "C:\fakepath\inventário (2).jpeg"
click at [159, 337] on input "Descrição" at bounding box center [128, 339] width 182 height 19
type input "Estoque"
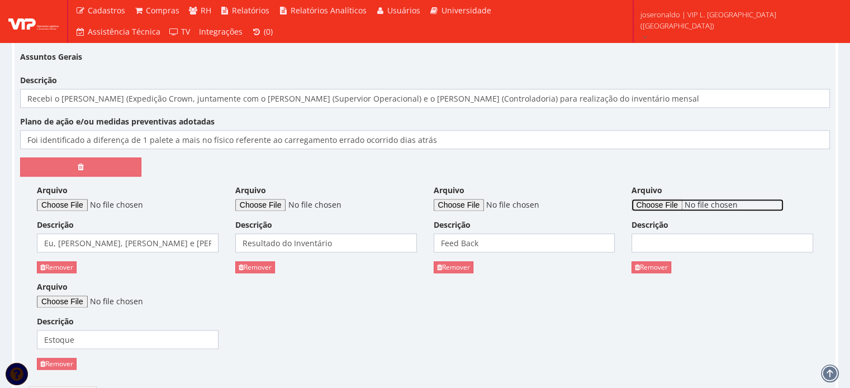
click at [654, 206] on input "Arquivo" at bounding box center [707, 205] width 152 height 12
type input "C:\fakepath\inventário (3).jpeg"
click at [679, 237] on input "Descrição" at bounding box center [722, 243] width 182 height 19
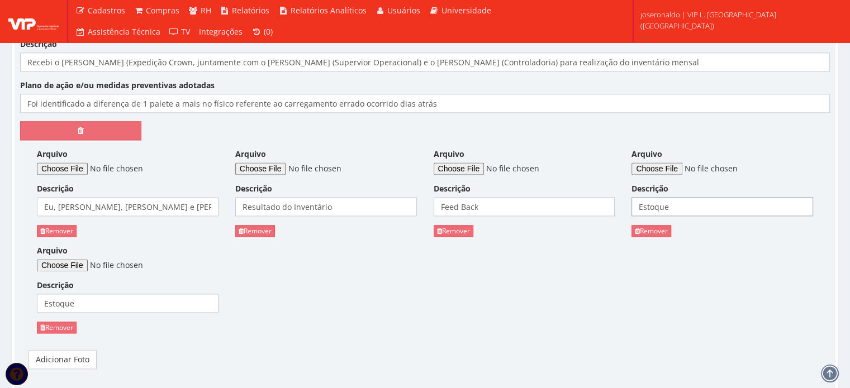
scroll to position [1452, 0]
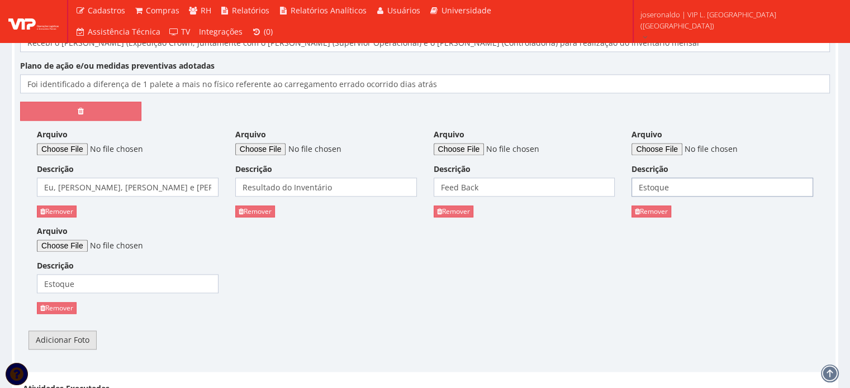
type input "Estoque"
click at [63, 335] on link "Adicionar Foto" at bounding box center [62, 340] width 68 height 19
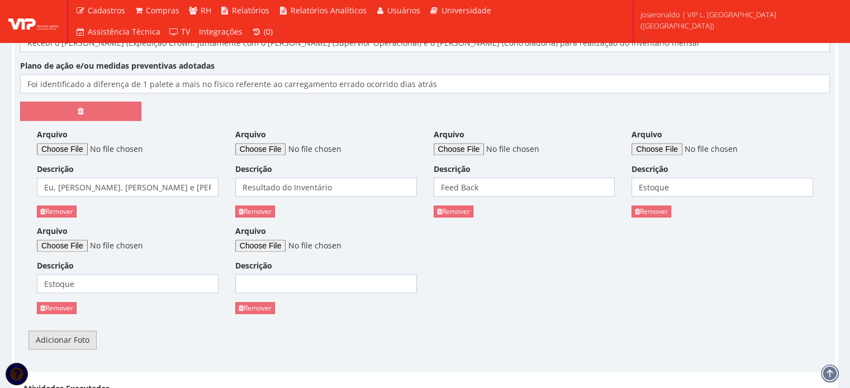
drag, startPoint x: 64, startPoint y: 339, endPoint x: 70, endPoint y: 339, distance: 6.1
click at [64, 339] on link "Adicionar Foto" at bounding box center [62, 340] width 68 height 19
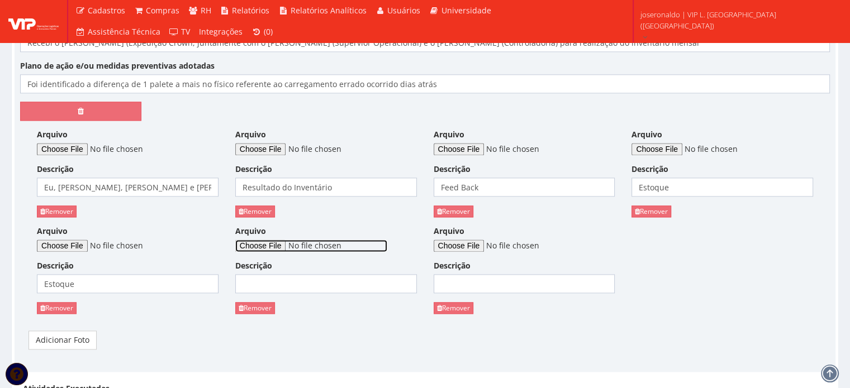
click at [256, 244] on input "Arquivo" at bounding box center [311, 246] width 152 height 12
type input "C:\fakepath\inventário (4).jpeg"
click at [277, 283] on input "Descrição" at bounding box center [326, 283] width 182 height 19
type input "Estoque"
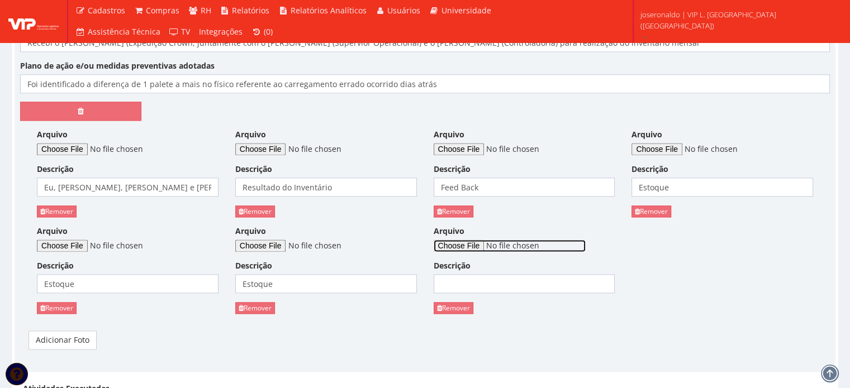
click at [476, 240] on input "Arquivo" at bounding box center [510, 246] width 152 height 12
type input "C:\fakepath\inventário (5).jpeg"
click at [521, 271] on div "Descrição" at bounding box center [525, 276] width 182 height 33
click at [519, 279] on input "Descrição" at bounding box center [525, 283] width 182 height 19
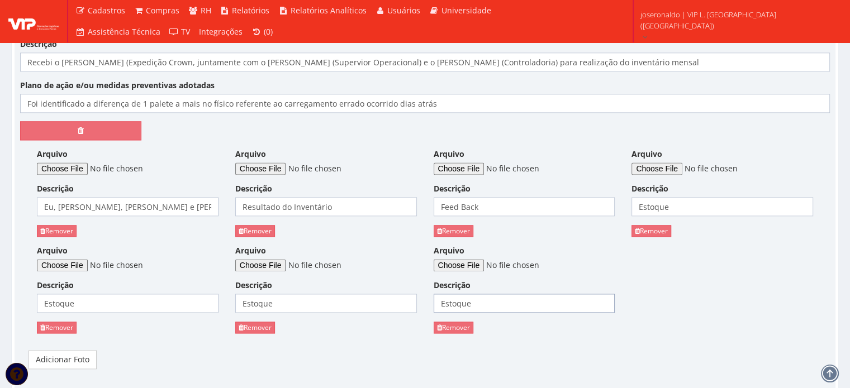
scroll to position [1508, 0]
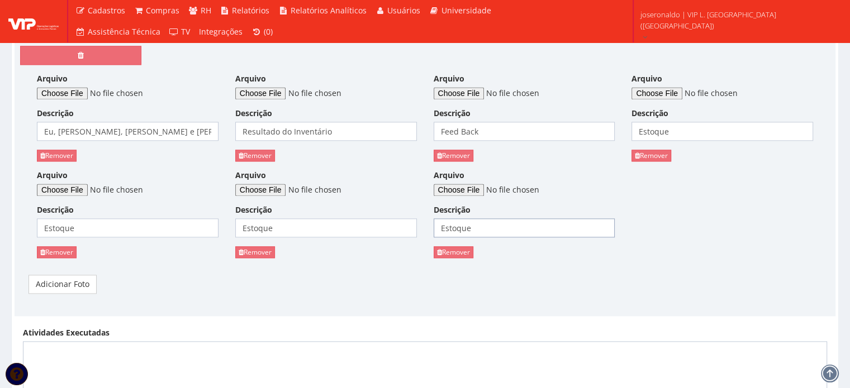
type input "Estoque"
click at [41, 269] on div "Assuntos Gerais Descrição Recebi o [PERSON_NAME] (Expedição Crown, juntamente c…" at bounding box center [425, 119] width 826 height 366
click at [49, 281] on link "Adicionar Foto" at bounding box center [62, 284] width 68 height 19
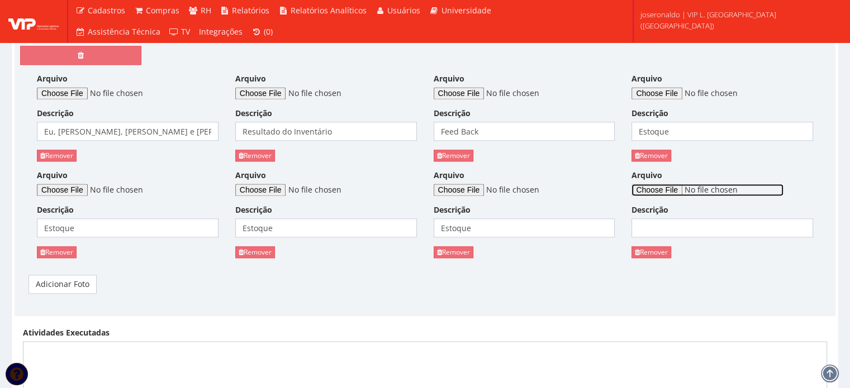
click at [659, 188] on input "Arquivo" at bounding box center [707, 190] width 152 height 12
drag, startPoint x: 659, startPoint y: 253, endPoint x: 471, endPoint y: 34, distance: 288.0
click at [659, 253] on link "Remover" at bounding box center [651, 252] width 40 height 12
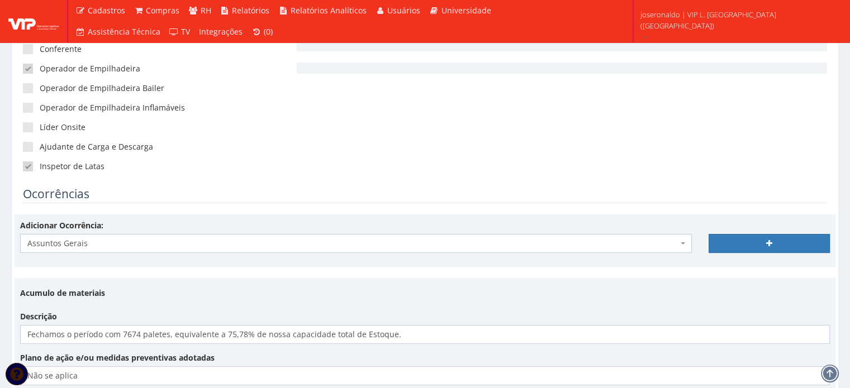
scroll to position [223, 0]
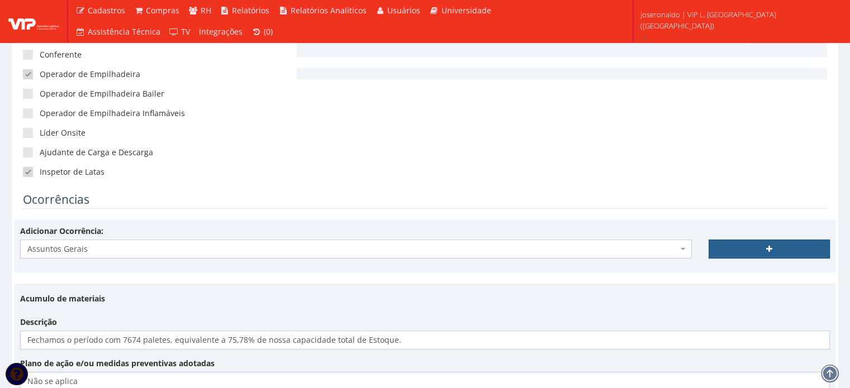
click at [751, 241] on link at bounding box center [768, 249] width 121 height 19
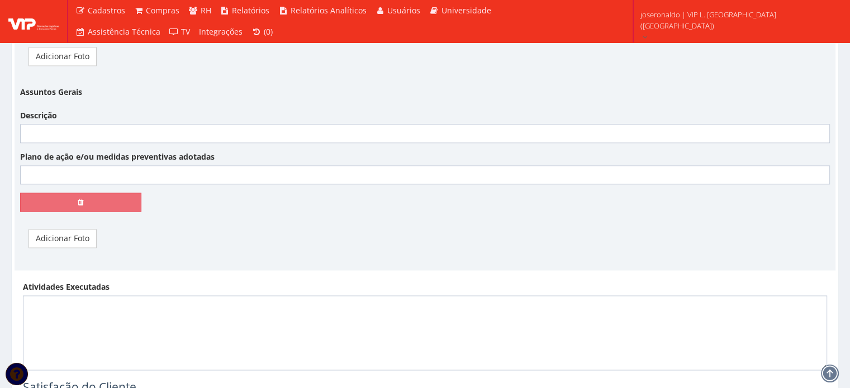
scroll to position [1676, 0]
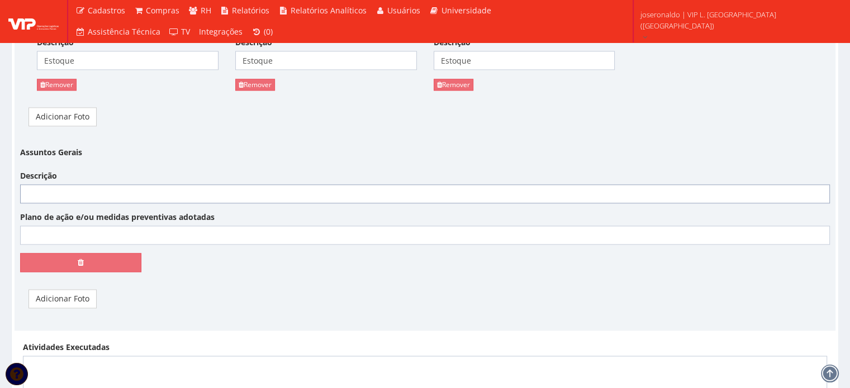
click at [79, 190] on input "Descrição" at bounding box center [424, 193] width 809 height 19
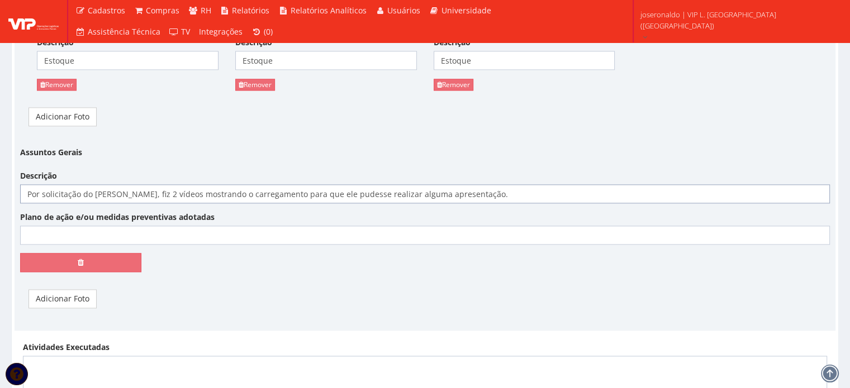
type input "Por solicitação do [PERSON_NAME], fiz 2 vídeos mostrando o carregamento para qu…"
click at [51, 227] on input "Plano de ação e/ou medidas preventivas adotadas" at bounding box center [424, 235] width 809 height 19
type input "Não se aplica"
click at [80, 290] on link "Adicionar Foto" at bounding box center [62, 298] width 68 height 19
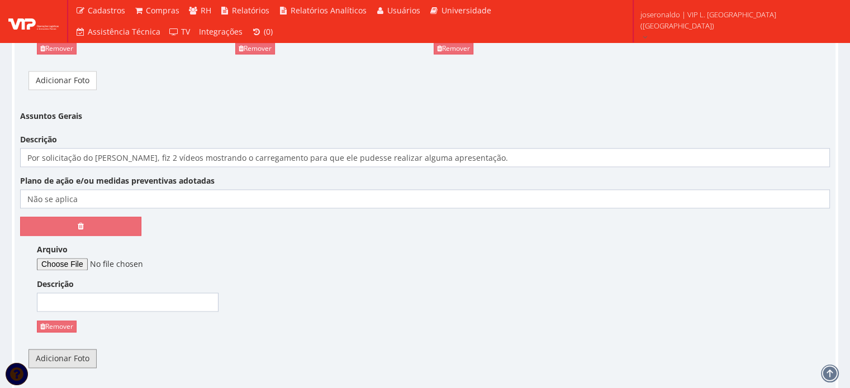
scroll to position [1732, 0]
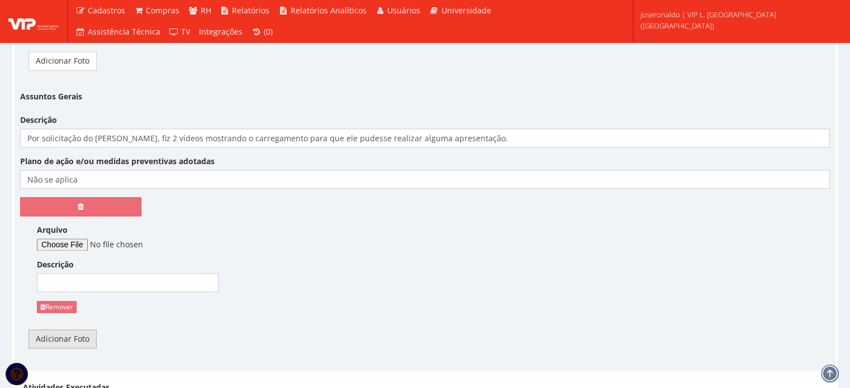
click at [61, 330] on link "Adicionar Foto" at bounding box center [62, 339] width 68 height 19
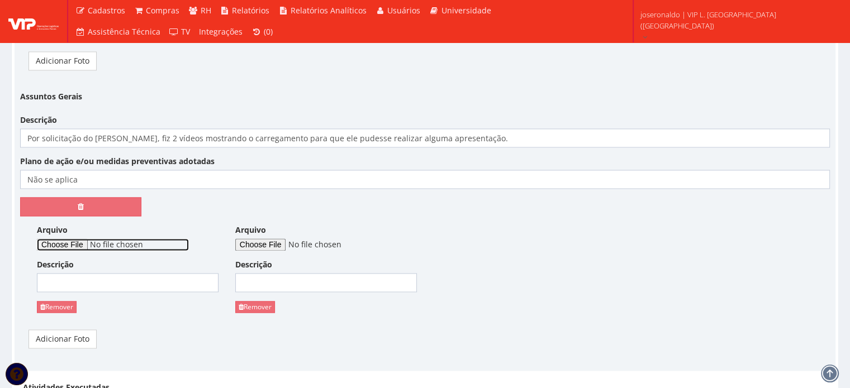
click at [75, 240] on input "Arquivo" at bounding box center [113, 245] width 152 height 12
type input "C:\fakepath\vídeo carregamento (1).mp4"
click at [164, 284] on input "Descrição" at bounding box center [128, 282] width 182 height 19
type input "Vídeo 1"
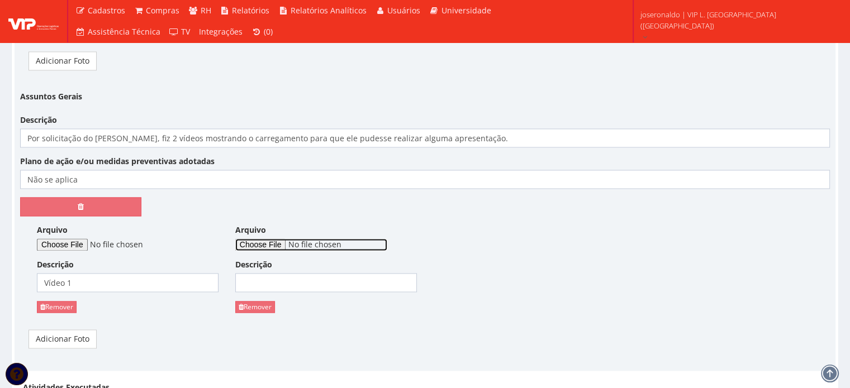
click at [283, 244] on input "Arquivo" at bounding box center [311, 245] width 152 height 12
type input "C:\fakepath\vídeo carregamento (2).mp4"
click at [319, 277] on input "Descrição" at bounding box center [326, 282] width 182 height 19
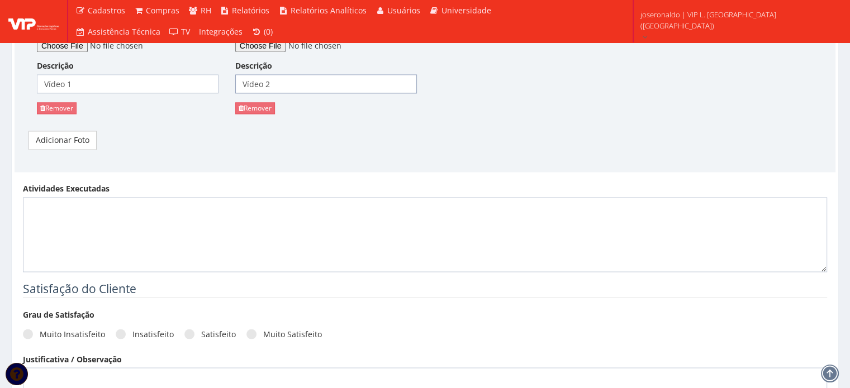
scroll to position [1955, 0]
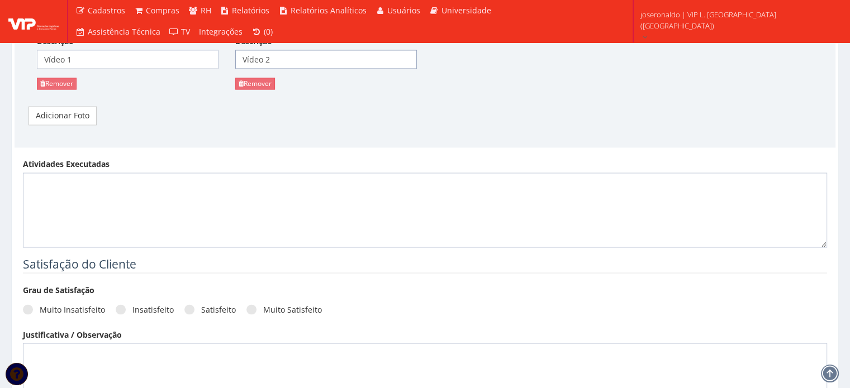
type input "Vídeo 2"
click at [178, 211] on textarea "Atividades Executadas" at bounding box center [425, 210] width 804 height 75
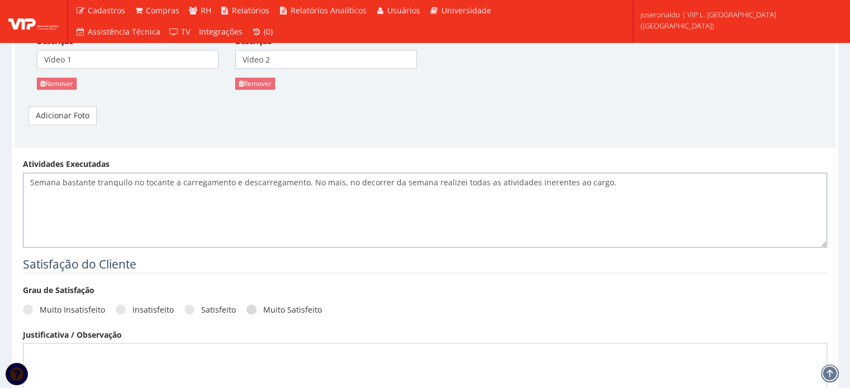
type textarea "Semana bastante tranquilo no tocante a carregamento e descarregamento. No mais,…"
click at [261, 304] on label "Muito Satisfeito" at bounding box center [283, 309] width 75 height 11
click at [263, 306] on input "Muito Satisfeito" at bounding box center [266, 309] width 7 height 7
radio input "true"
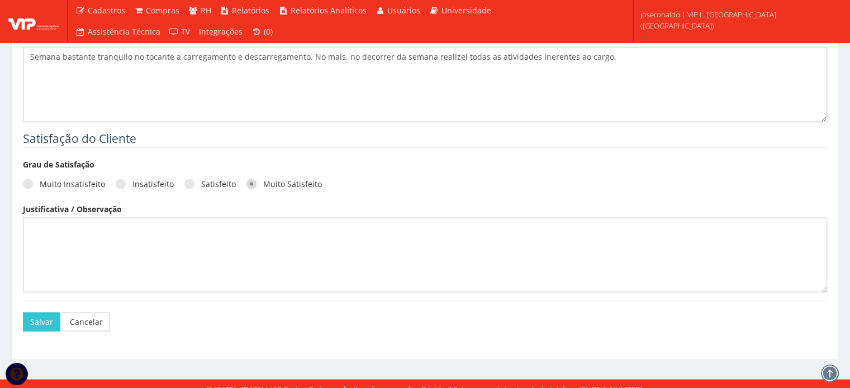
scroll to position [2086, 0]
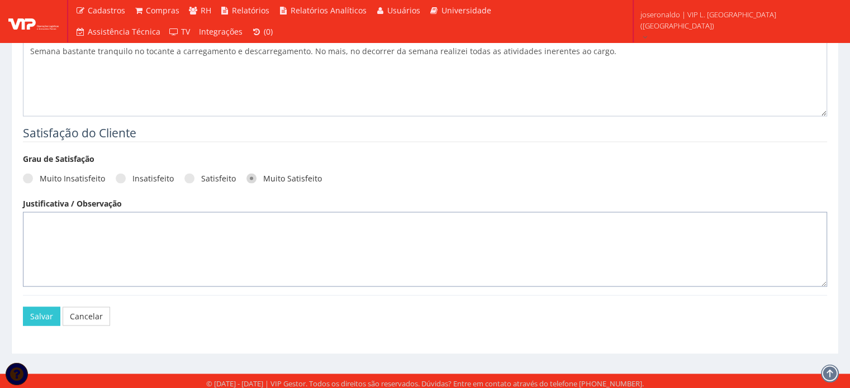
click at [154, 230] on textarea at bounding box center [425, 249] width 804 height 75
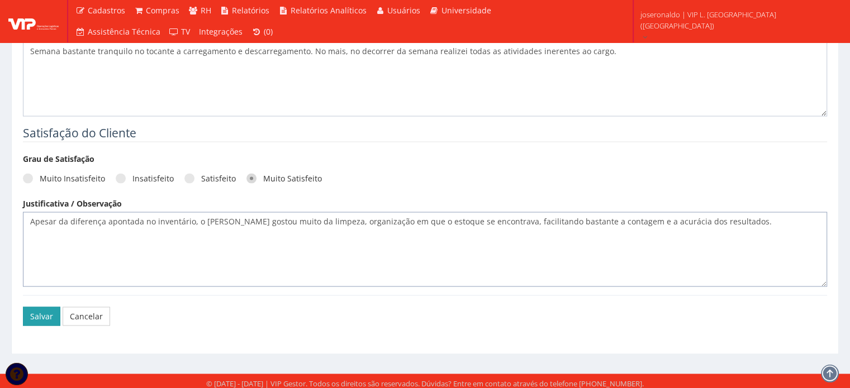
type textarea "Apesar da diferença apontada no inventário, o [PERSON_NAME] gostou muito da lim…"
click at [45, 315] on button "Salvar" at bounding box center [41, 316] width 37 height 19
